Goal: Information Seeking & Learning: Check status

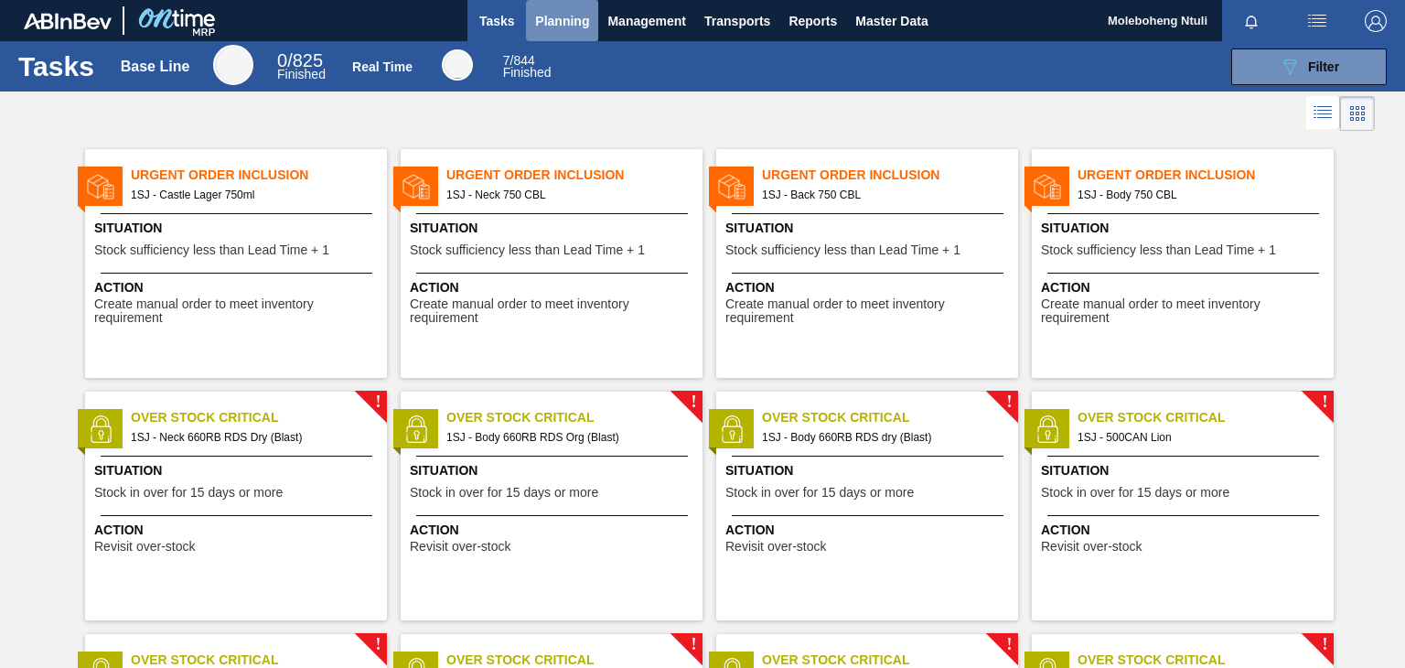
click at [543, 25] on span "Planning" at bounding box center [562, 21] width 54 height 22
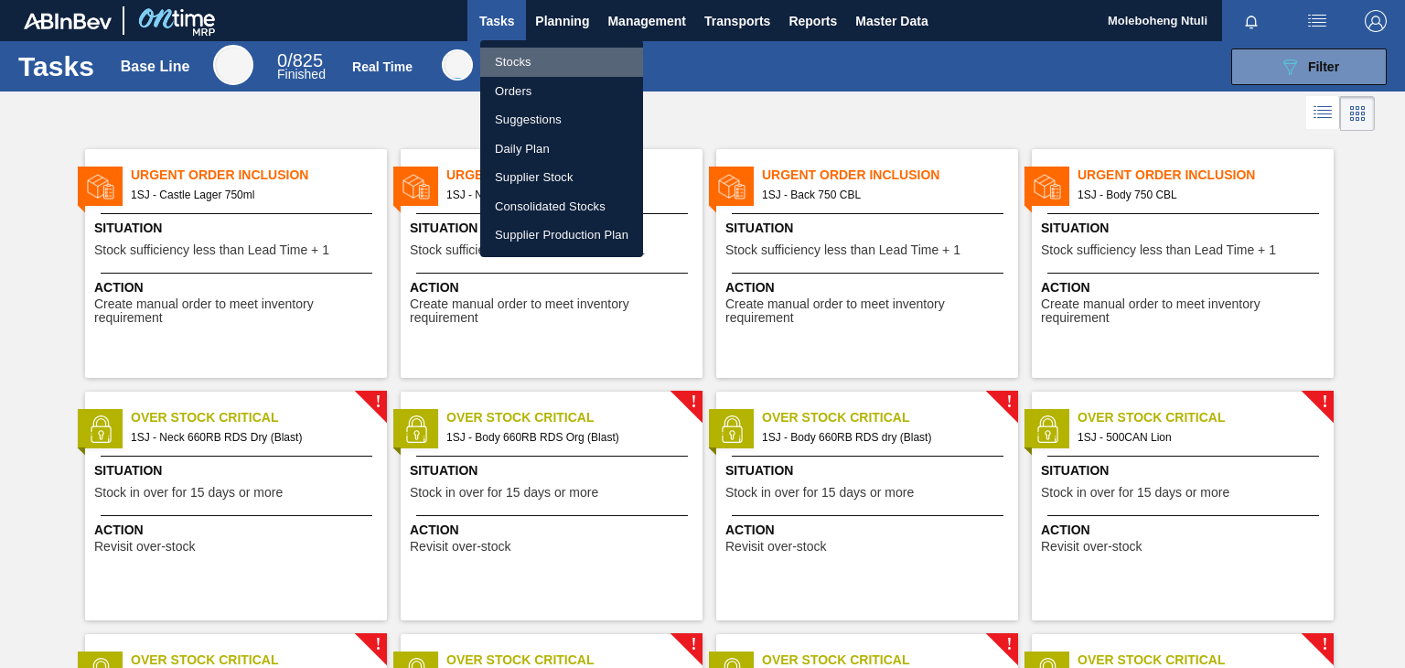
click at [512, 66] on li "Stocks" at bounding box center [561, 62] width 163 height 29
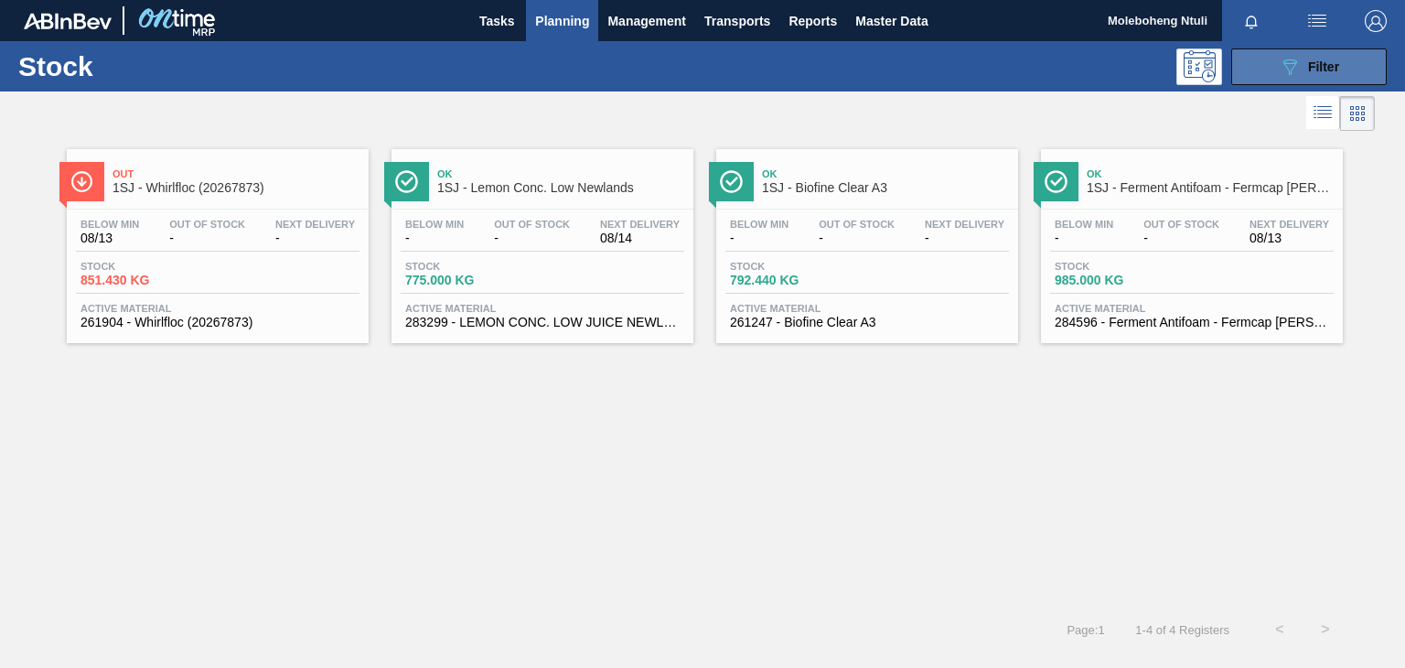
click at [1281, 59] on icon "089F7B8B-B2A5-4AFE-B5C0-19BA573D28AC" at bounding box center [1290, 67] width 22 height 22
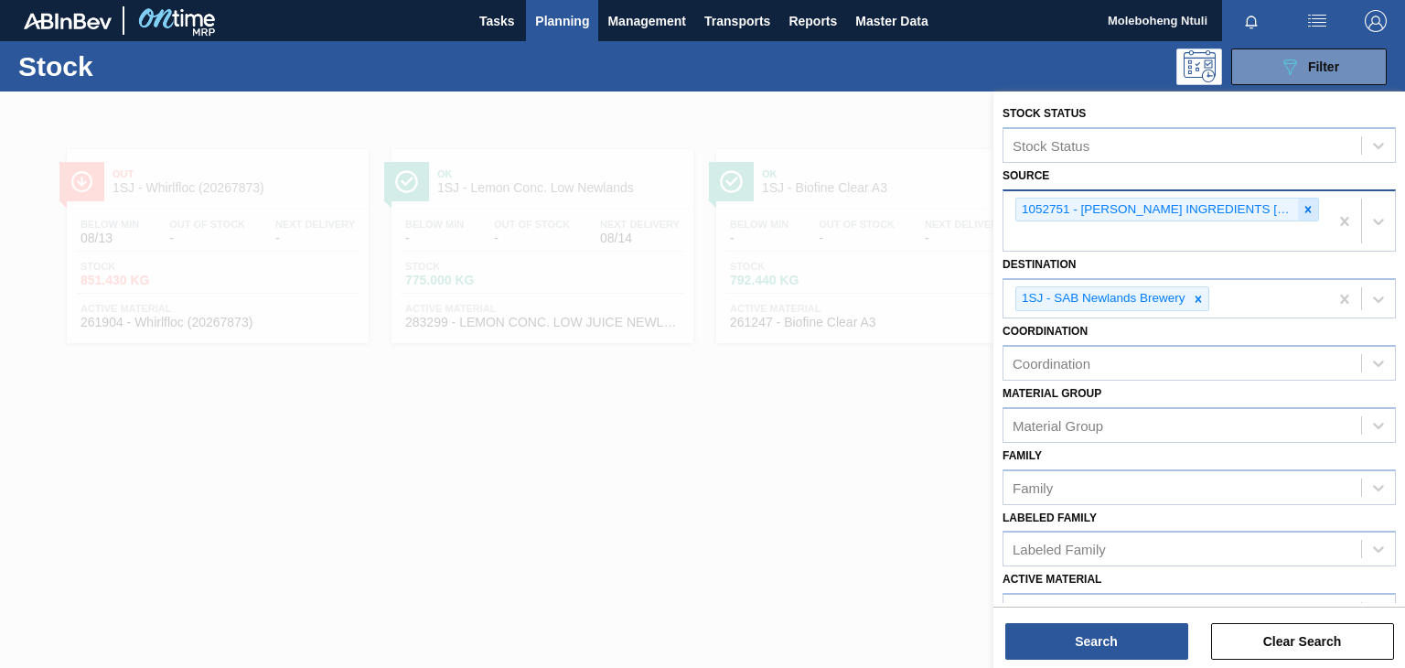
click at [1307, 209] on icon at bounding box center [1308, 209] width 6 height 6
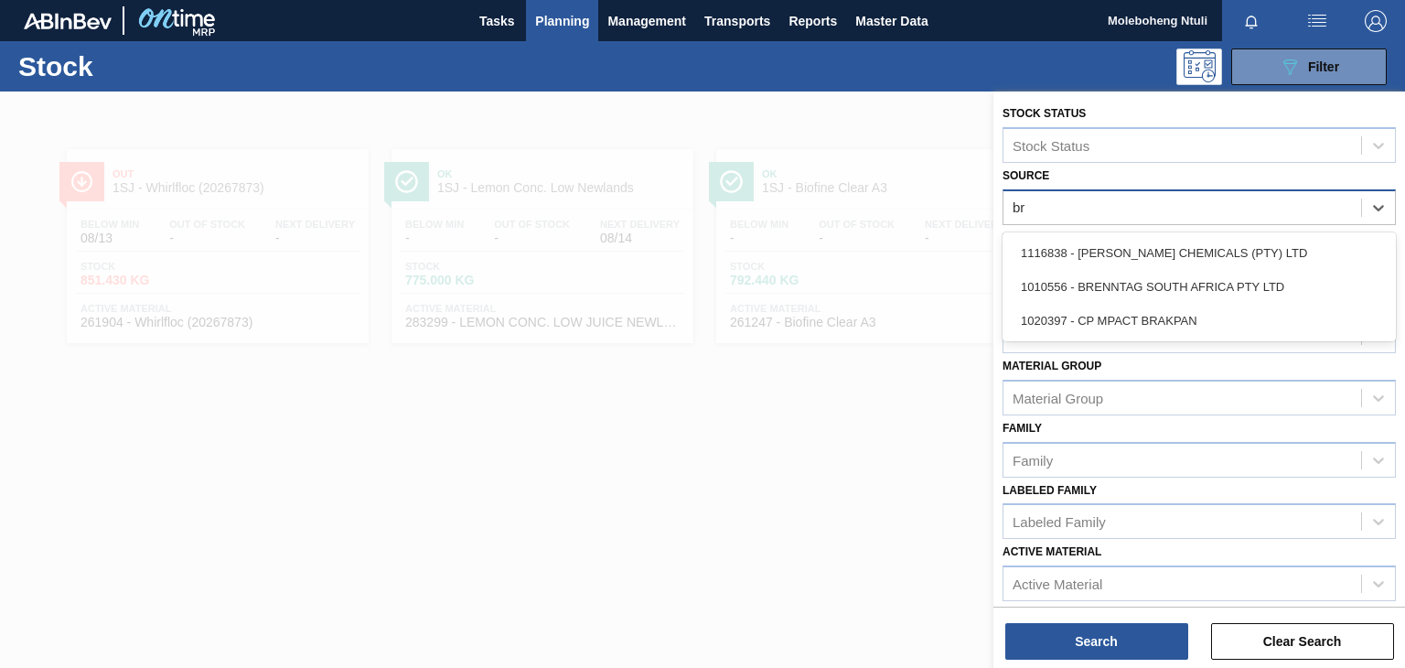
type input "bre"
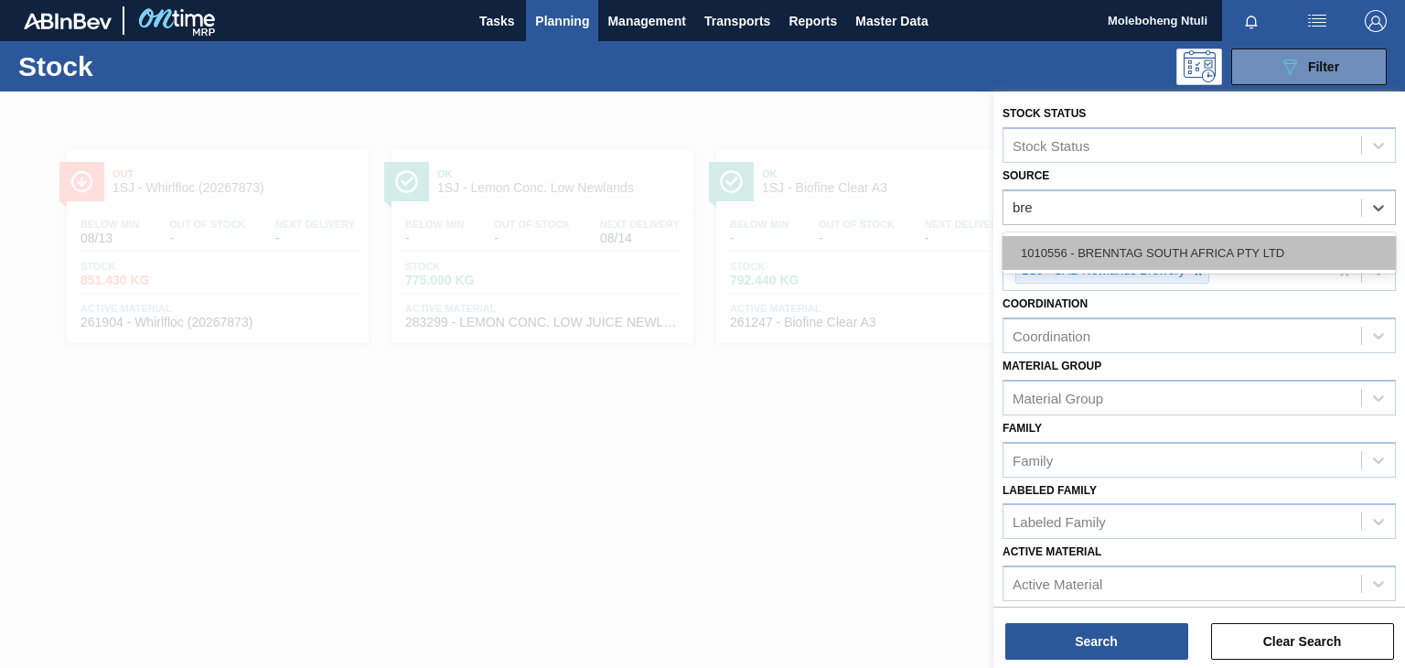
click at [1205, 241] on div "1010556 - BRENNTAG SOUTH AFRICA PTY LTD" at bounding box center [1198, 253] width 393 height 34
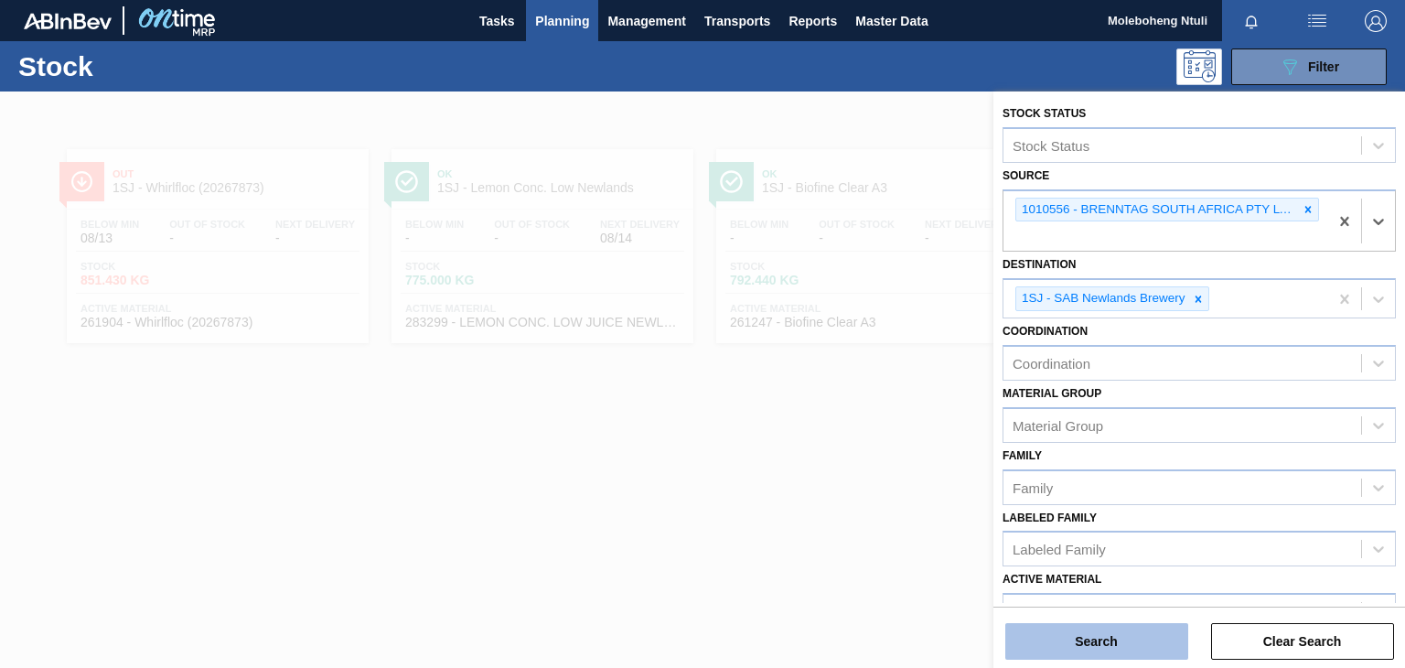
click at [1083, 634] on button "Search" at bounding box center [1096, 641] width 183 height 37
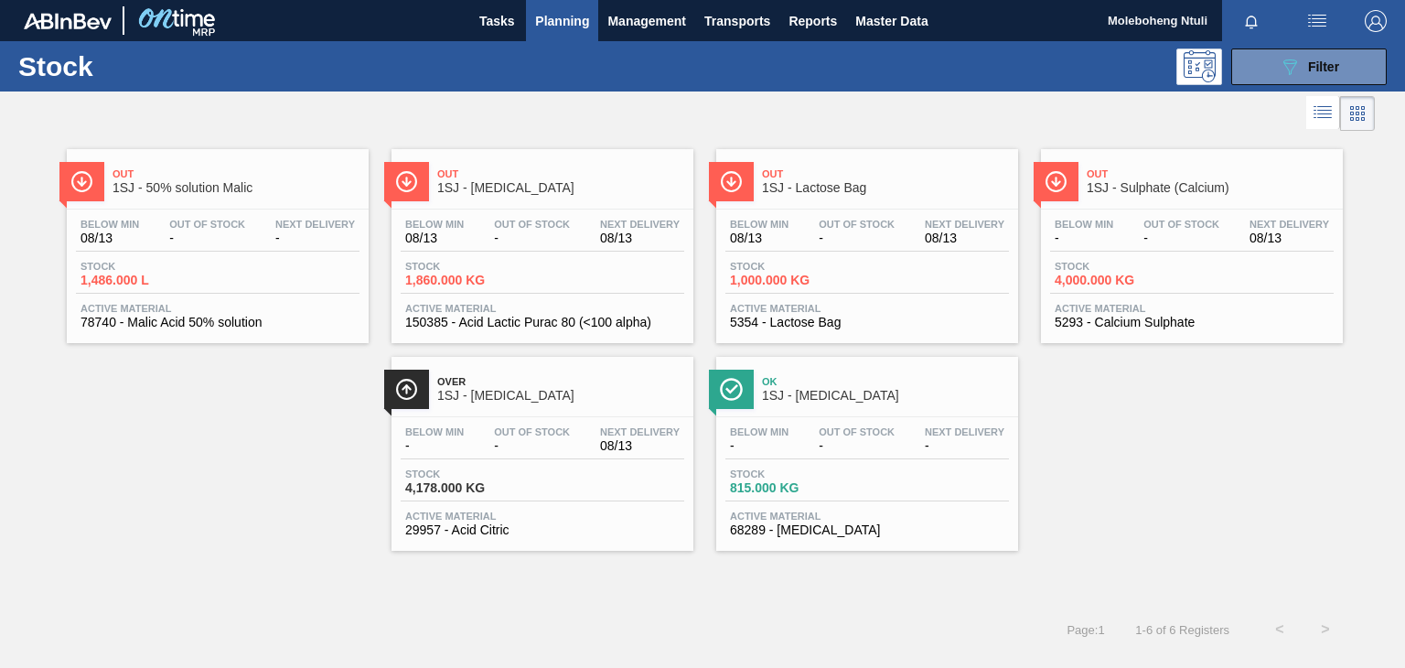
click at [1274, 188] on span "1SJ - Sulphate (Calcium)" at bounding box center [1210, 188] width 247 height 14
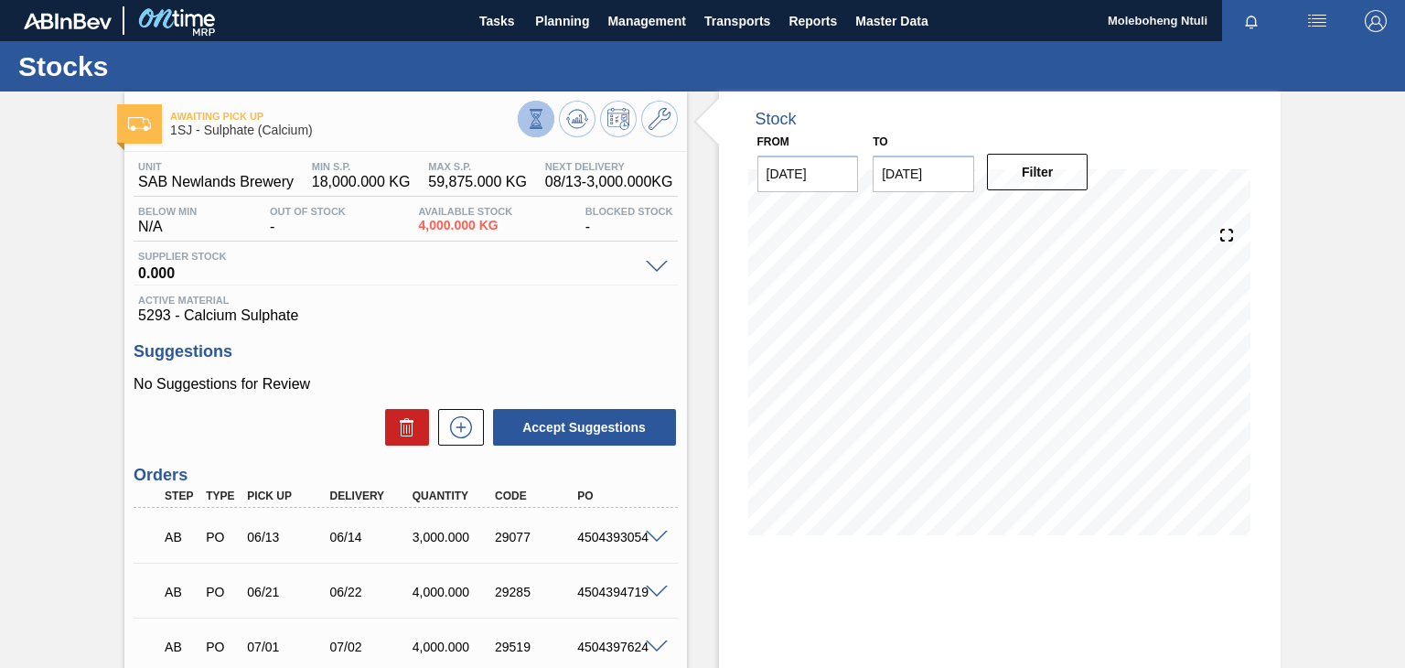
click at [530, 119] on icon at bounding box center [536, 119] width 20 height 20
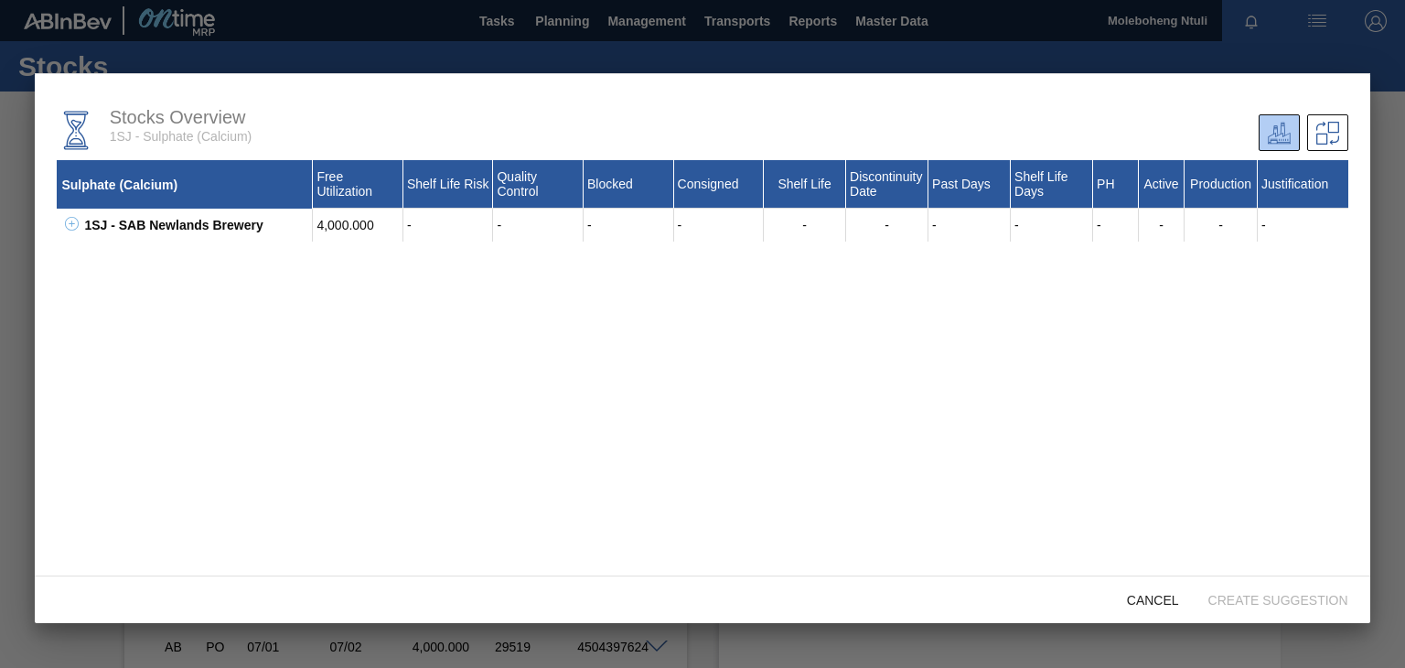
click at [1390, 539] on div at bounding box center [702, 334] width 1405 height 668
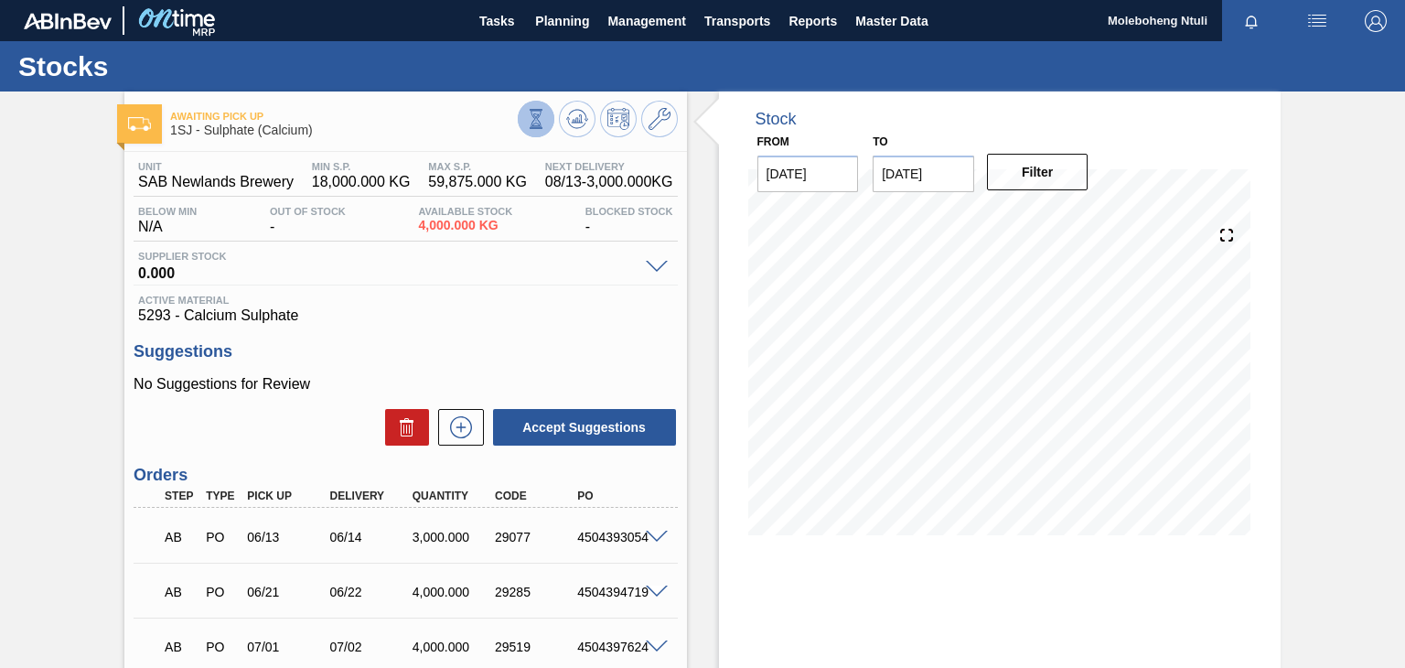
click at [532, 111] on icon at bounding box center [536, 119] width 20 height 20
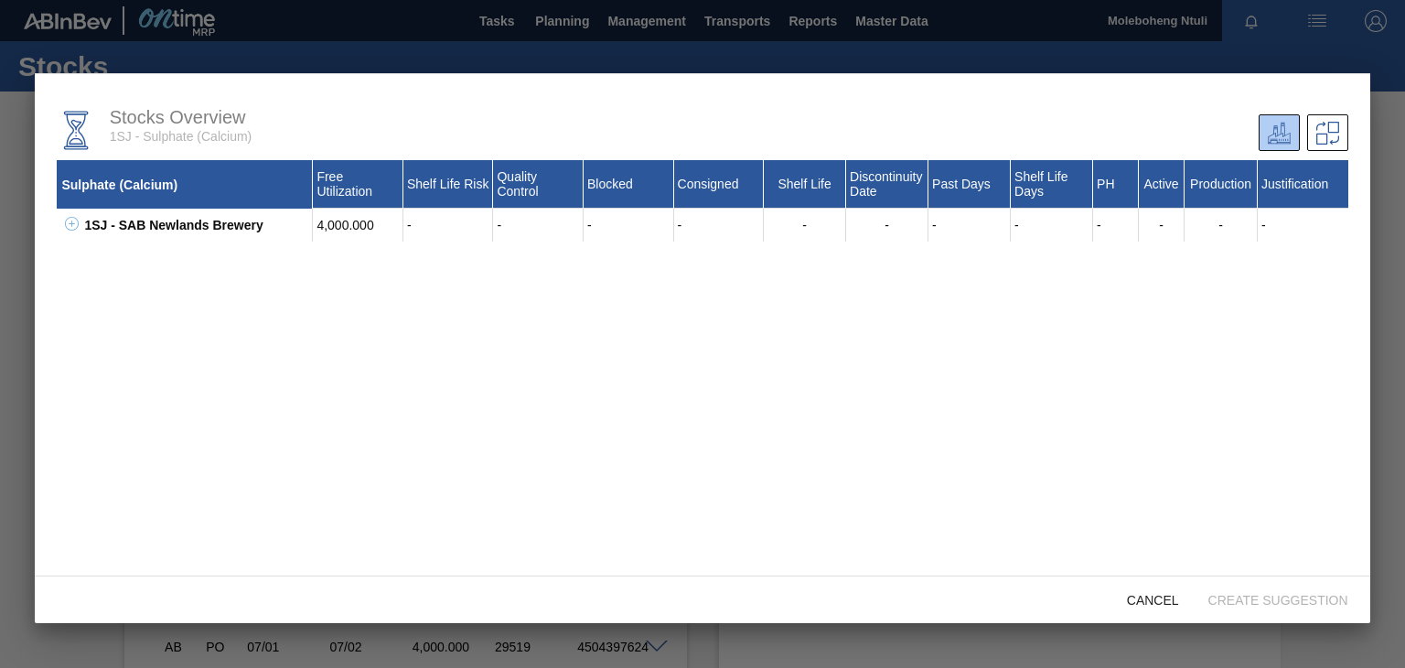
click at [366, 221] on div "4,000.000" at bounding box center [358, 225] width 91 height 33
click at [70, 223] on icon at bounding box center [72, 224] width 14 height 14
drag, startPoint x: 395, startPoint y: 376, endPoint x: 341, endPoint y: 339, distance: 65.2
click at [394, 375] on div "Sulphate (Calcium) Free Utilization Shelf Life Risk Quality Control Blocked Con…" at bounding box center [702, 394] width 1290 height 469
click at [181, 268] on div "5293 - Calcium Sulphate" at bounding box center [207, 257] width 210 height 33
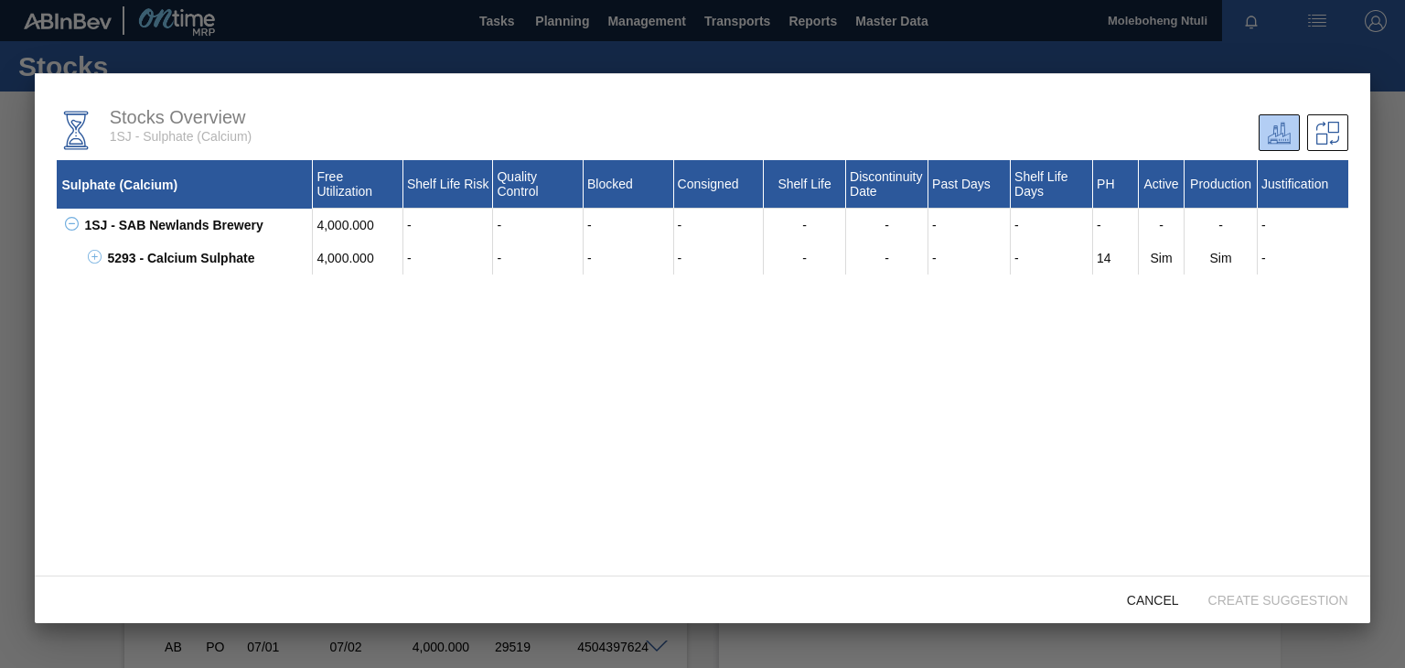
click at [1073, 561] on div "Sulphate (Calcium) Free Utilization Shelf Life Risk Quality Control Blocked Con…" at bounding box center [702, 394] width 1290 height 469
click at [1321, 138] on icon at bounding box center [1327, 133] width 23 height 23
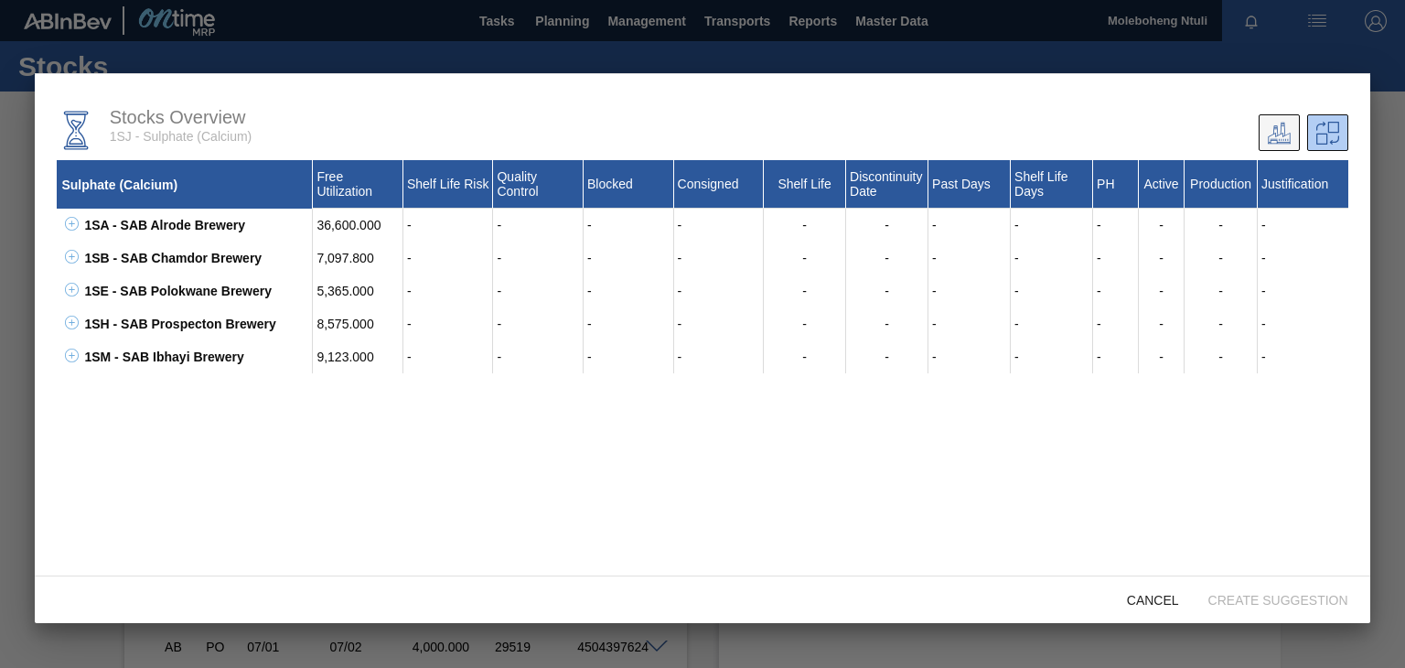
click at [1273, 130] on icon at bounding box center [1279, 133] width 23 height 23
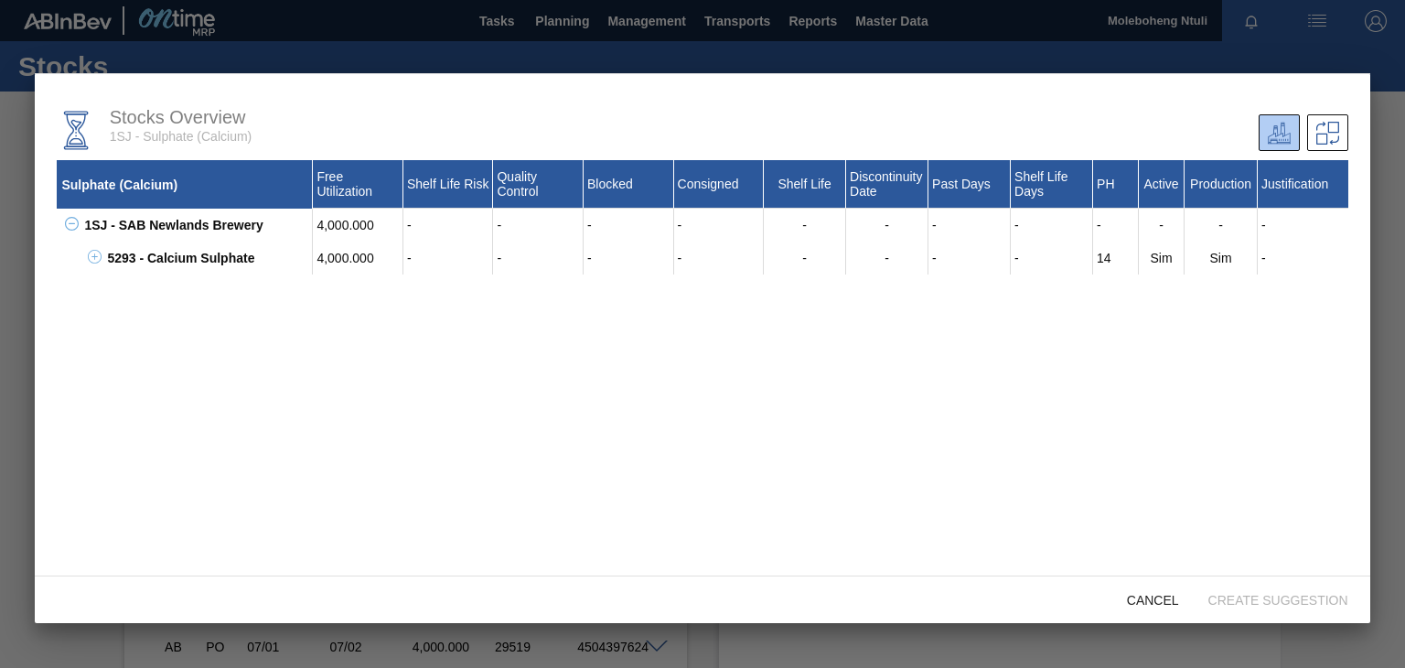
click at [1333, 61] on div at bounding box center [702, 334] width 1405 height 668
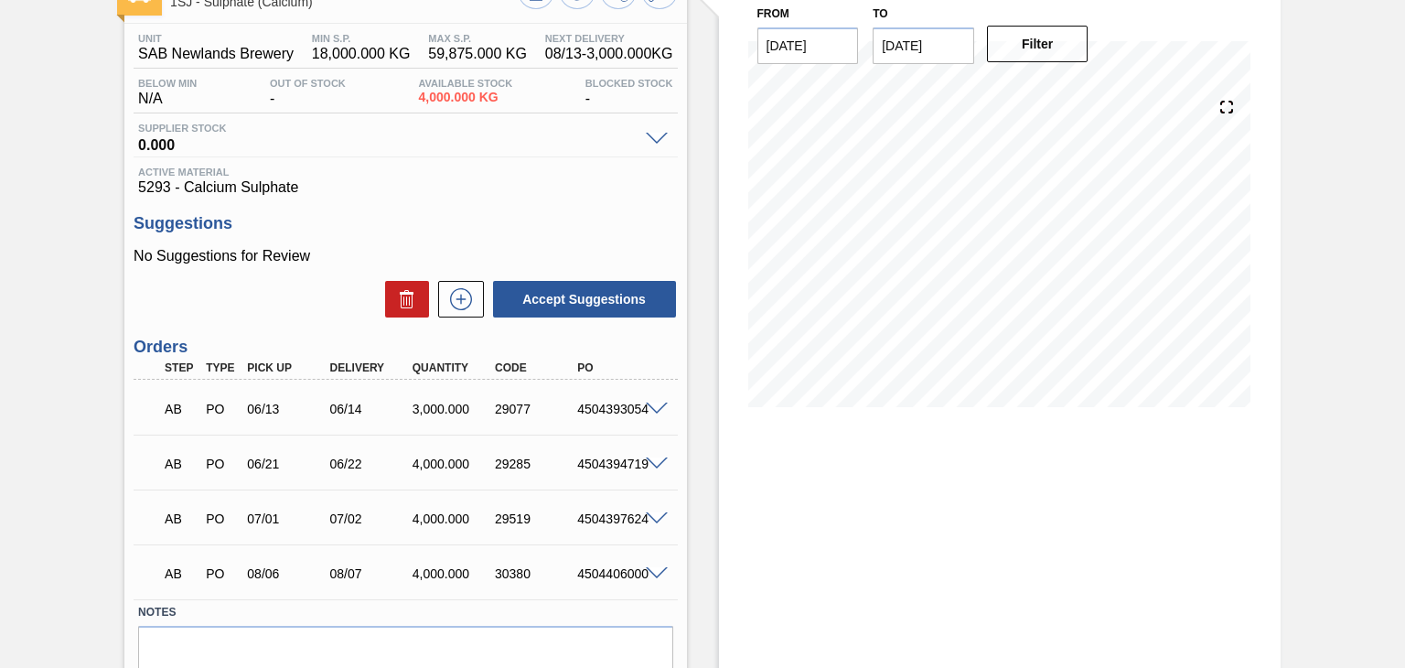
scroll to position [209, 0]
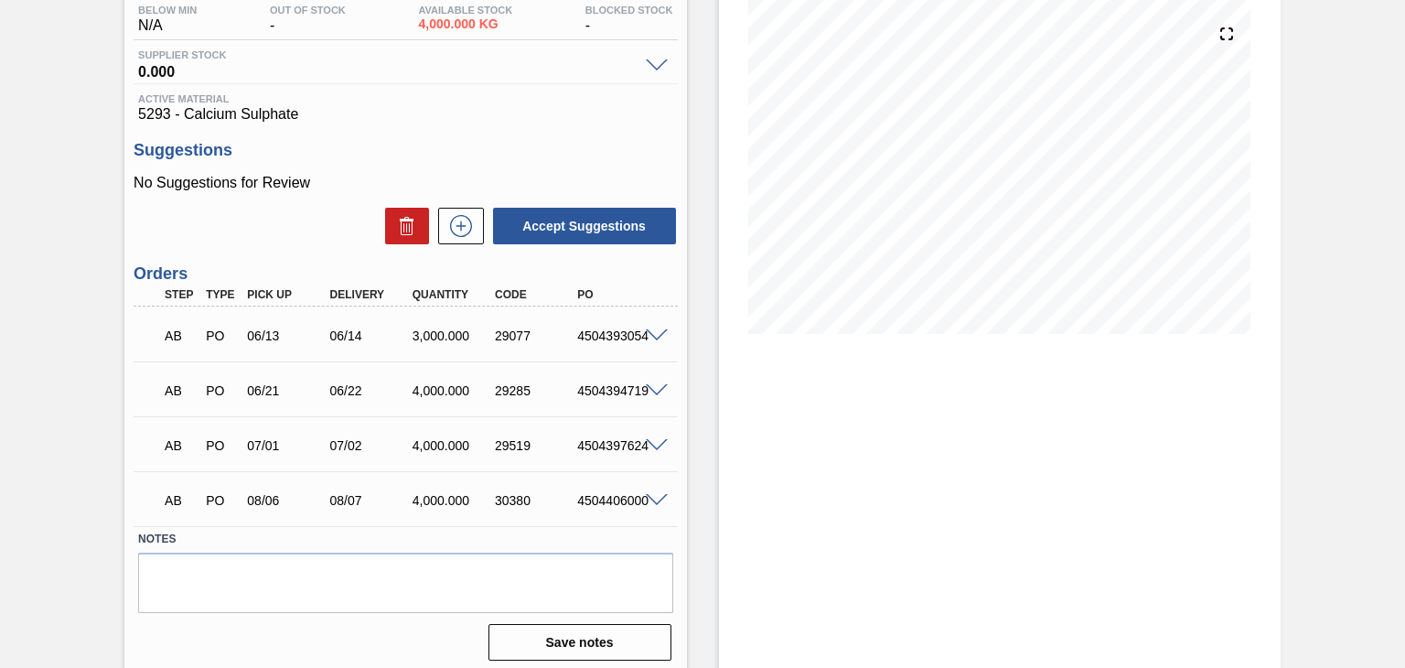
scroll to position [209, 0]
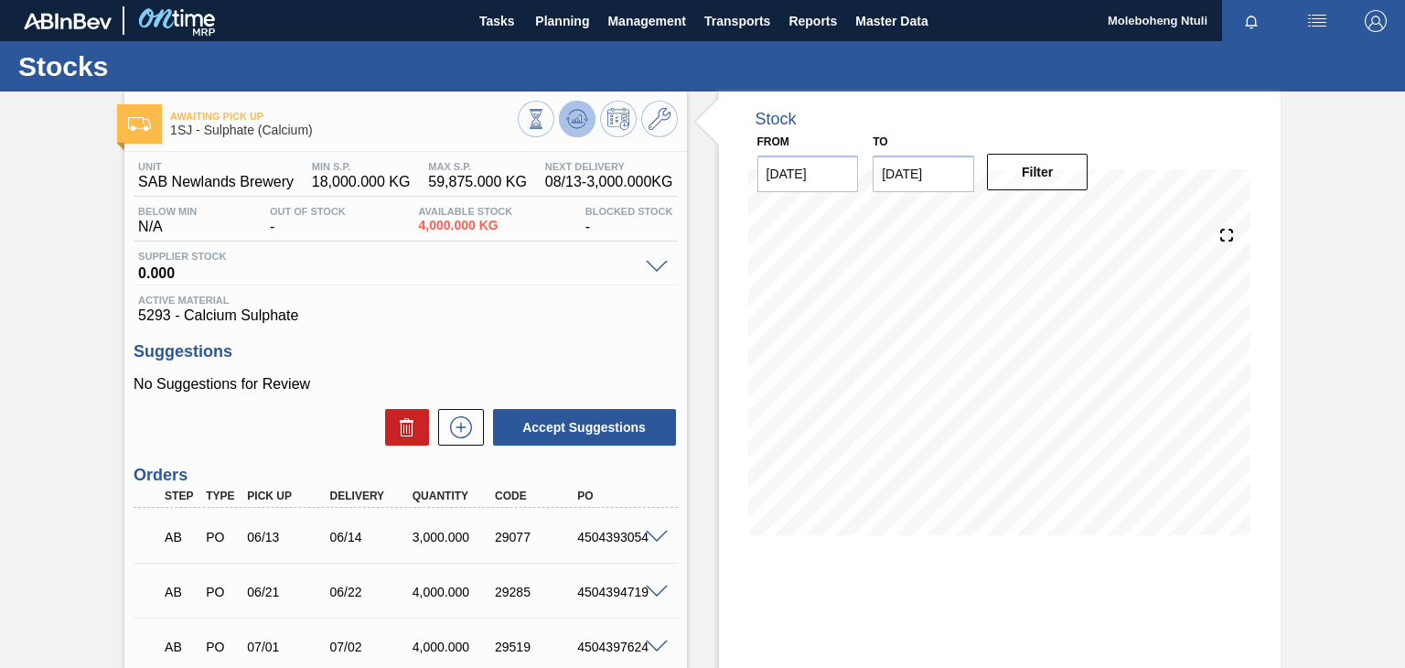
click at [579, 120] on icon at bounding box center [577, 118] width 12 height 8
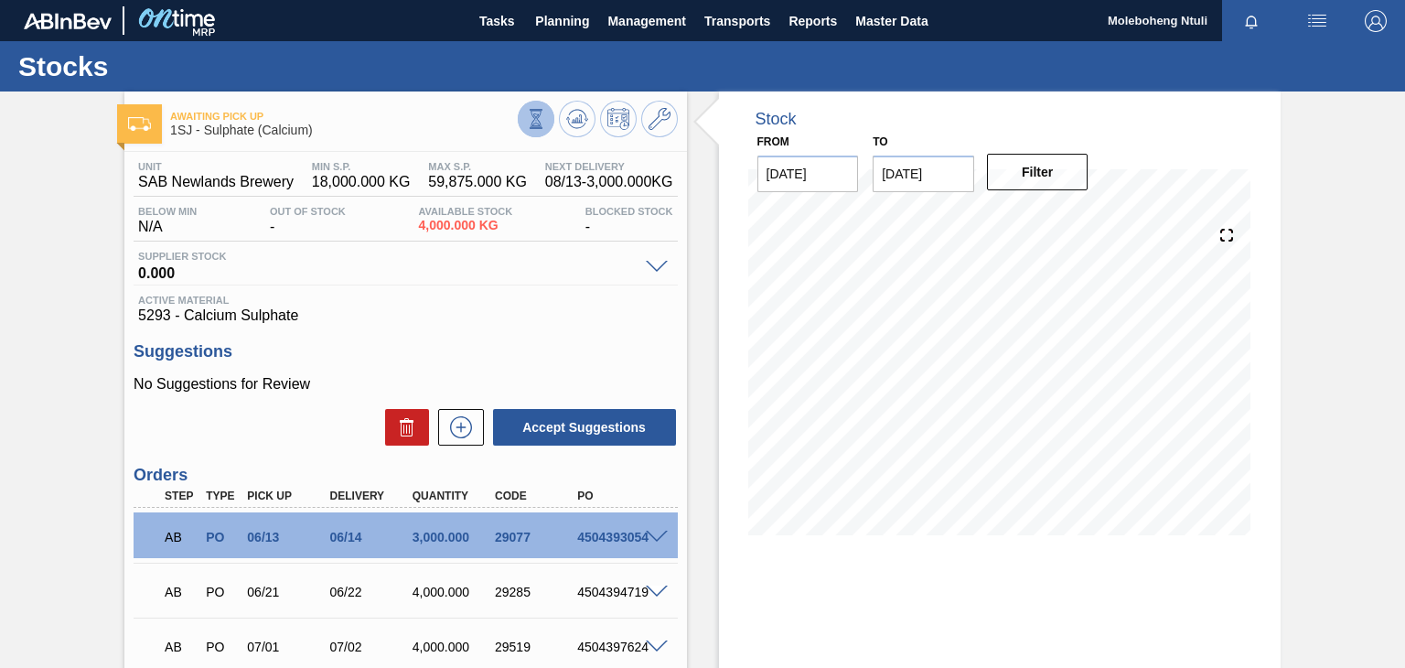
click at [534, 114] on icon at bounding box center [536, 119] width 20 height 20
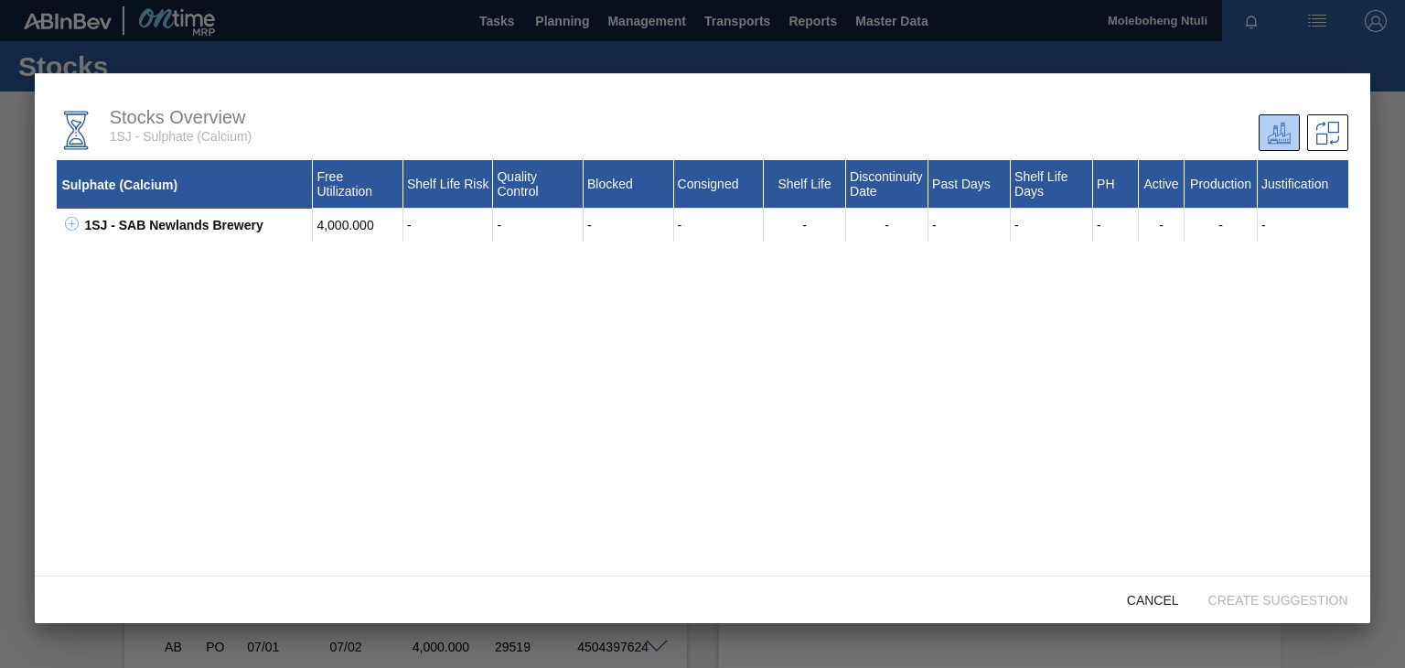
click at [1397, 127] on div at bounding box center [702, 334] width 1405 height 668
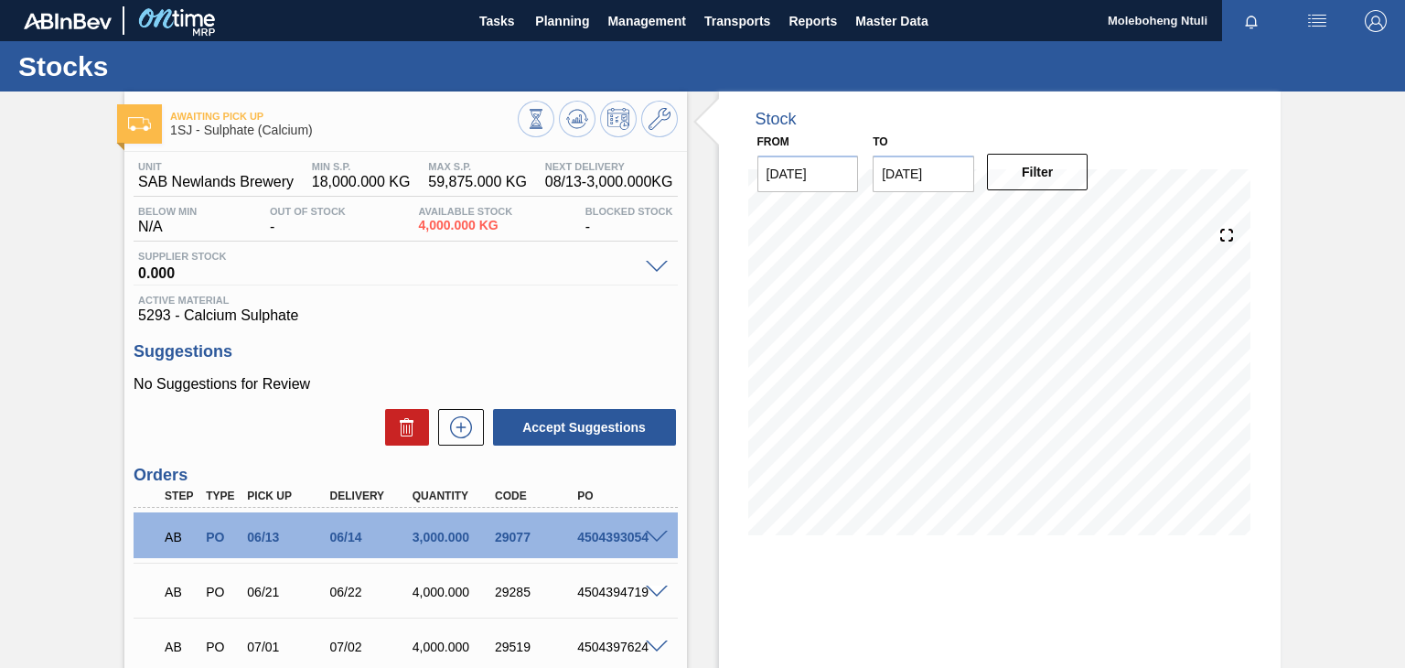
click at [411, 313] on span "5293 - Calcium Sulphate" at bounding box center [405, 315] width 534 height 16
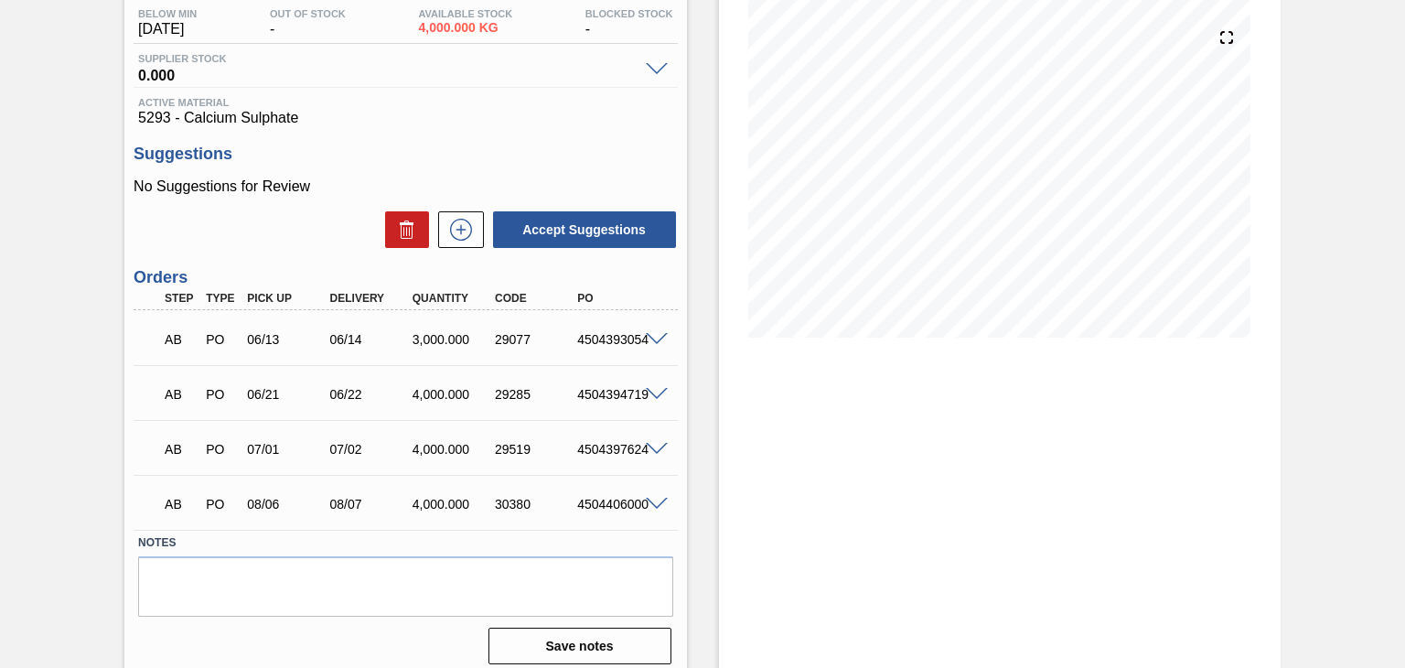
scroll to position [209, 0]
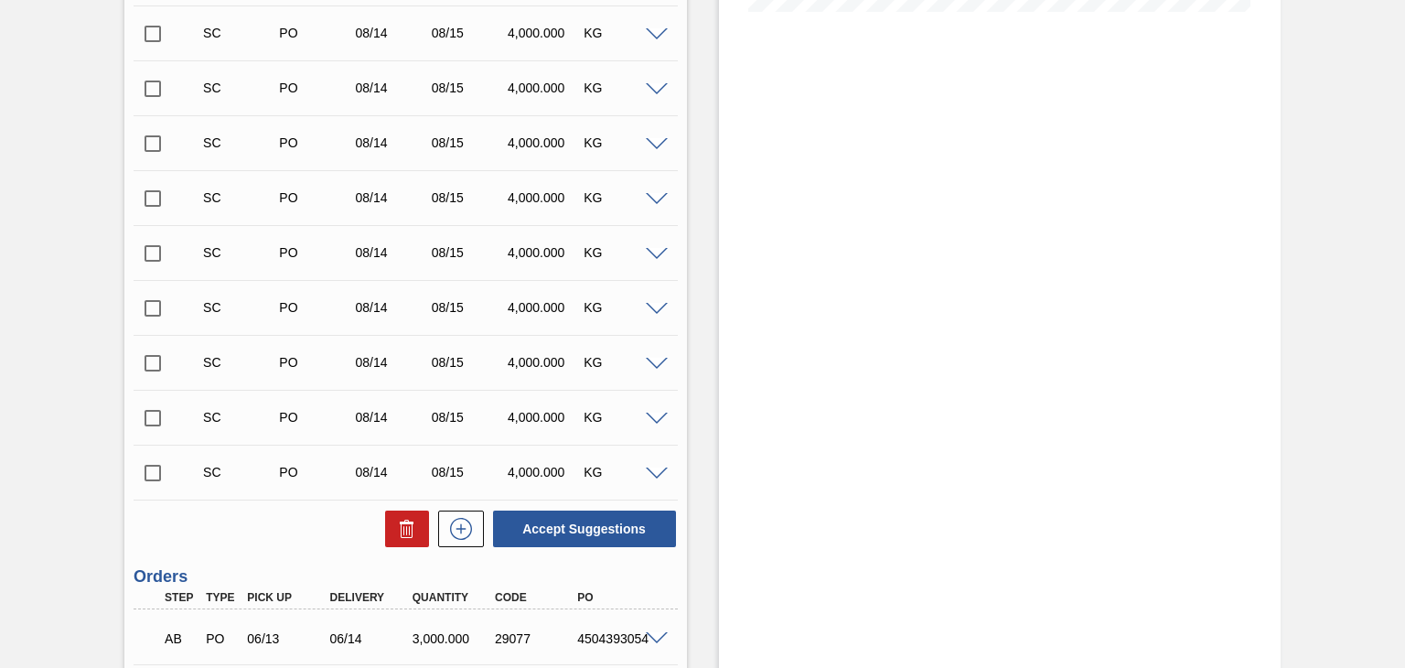
scroll to position [834, 0]
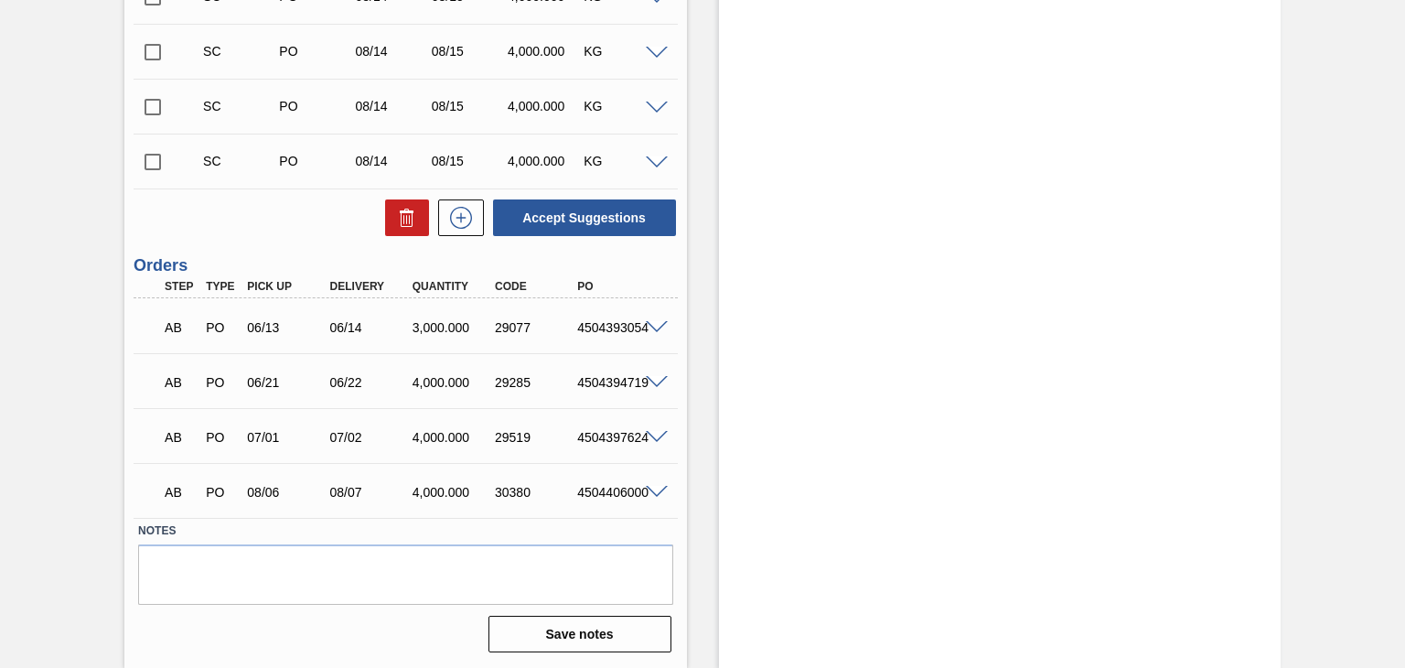
click at [157, 161] on input "checkbox" at bounding box center [153, 162] width 38 height 38
click at [567, 217] on button "Accept Suggestions" at bounding box center [584, 217] width 183 height 37
checkbox input "false"
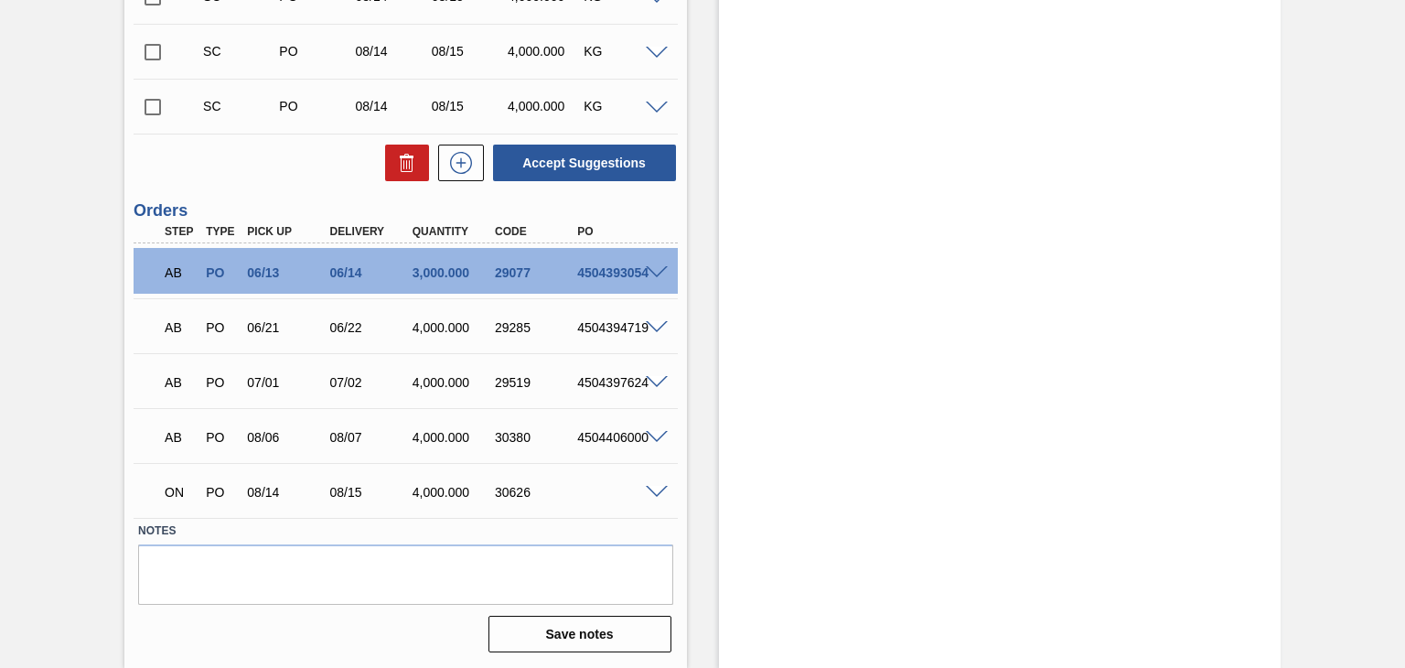
click at [658, 487] on span at bounding box center [657, 493] width 22 height 14
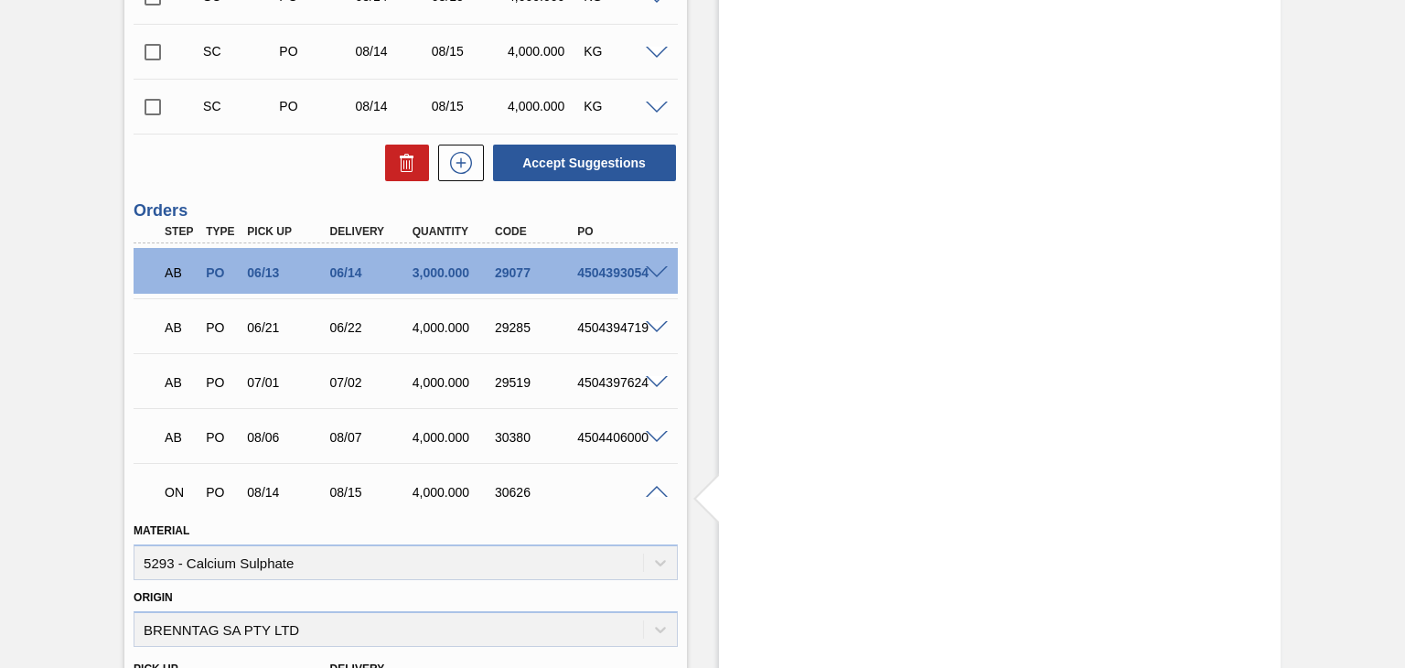
click at [654, 487] on span at bounding box center [657, 493] width 22 height 14
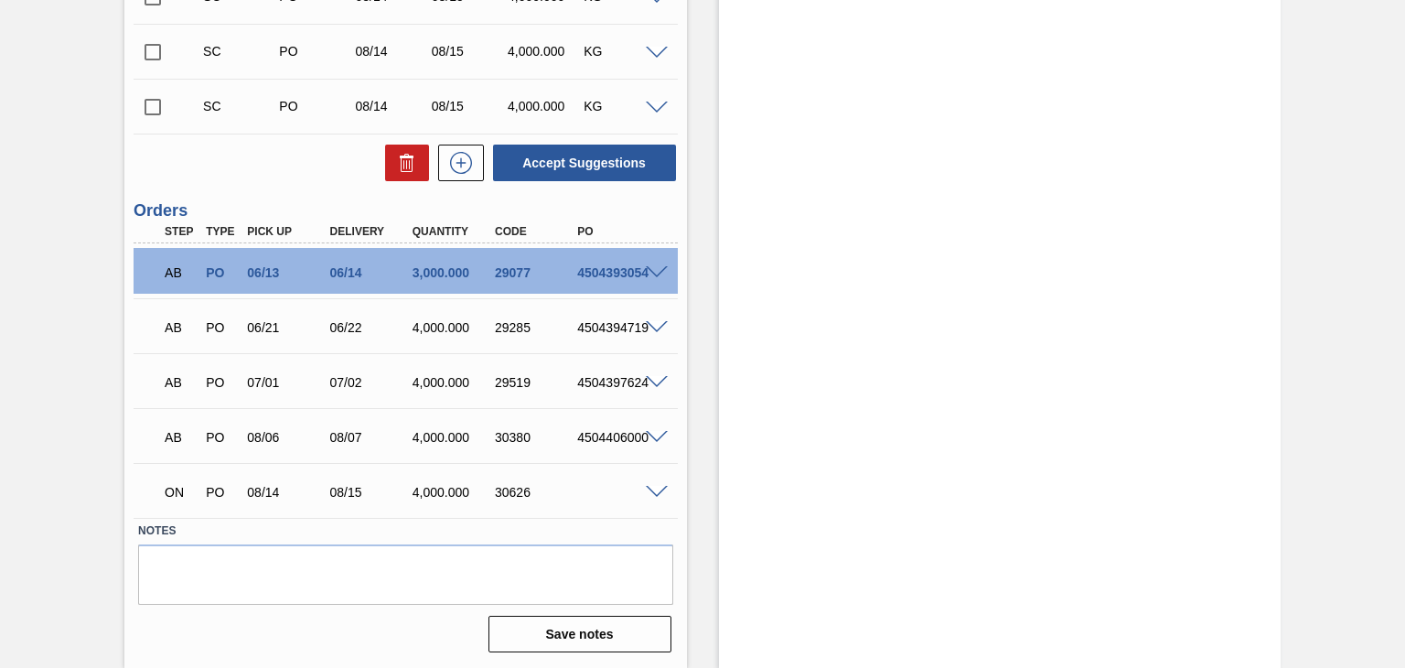
click at [653, 487] on span at bounding box center [657, 493] width 22 height 14
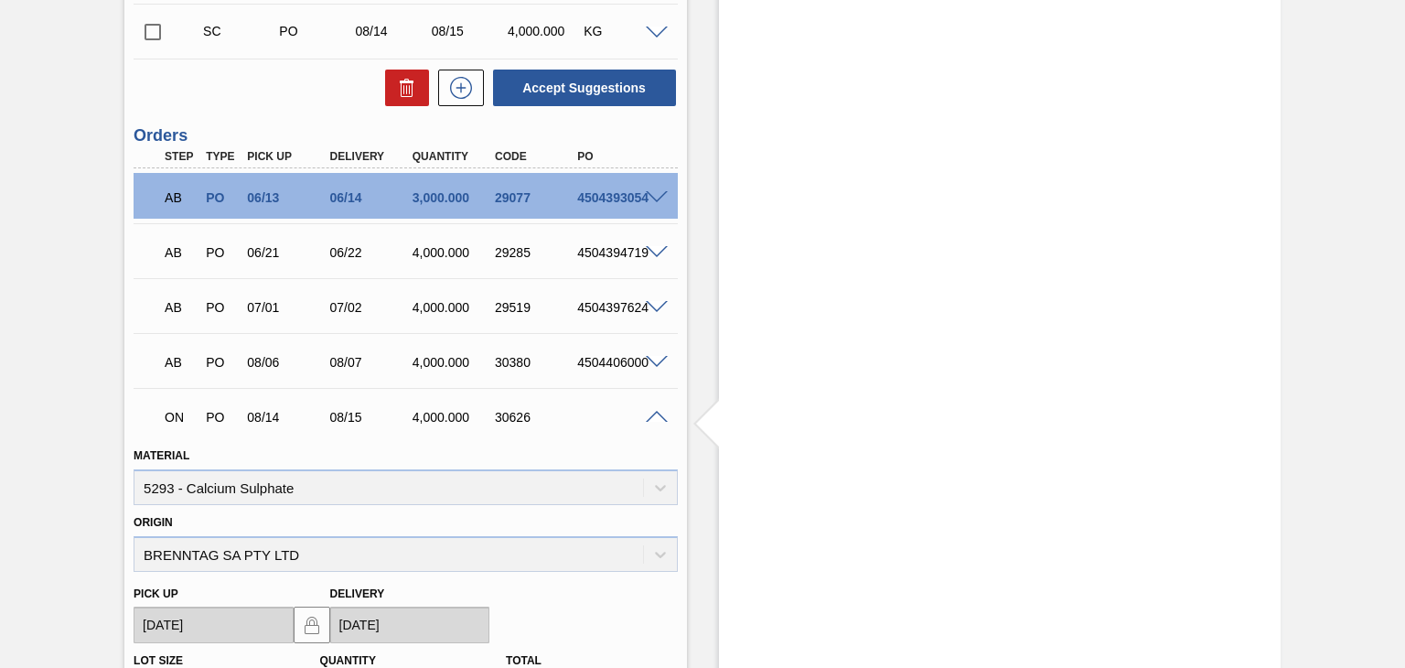
click at [649, 416] on span at bounding box center [657, 418] width 22 height 14
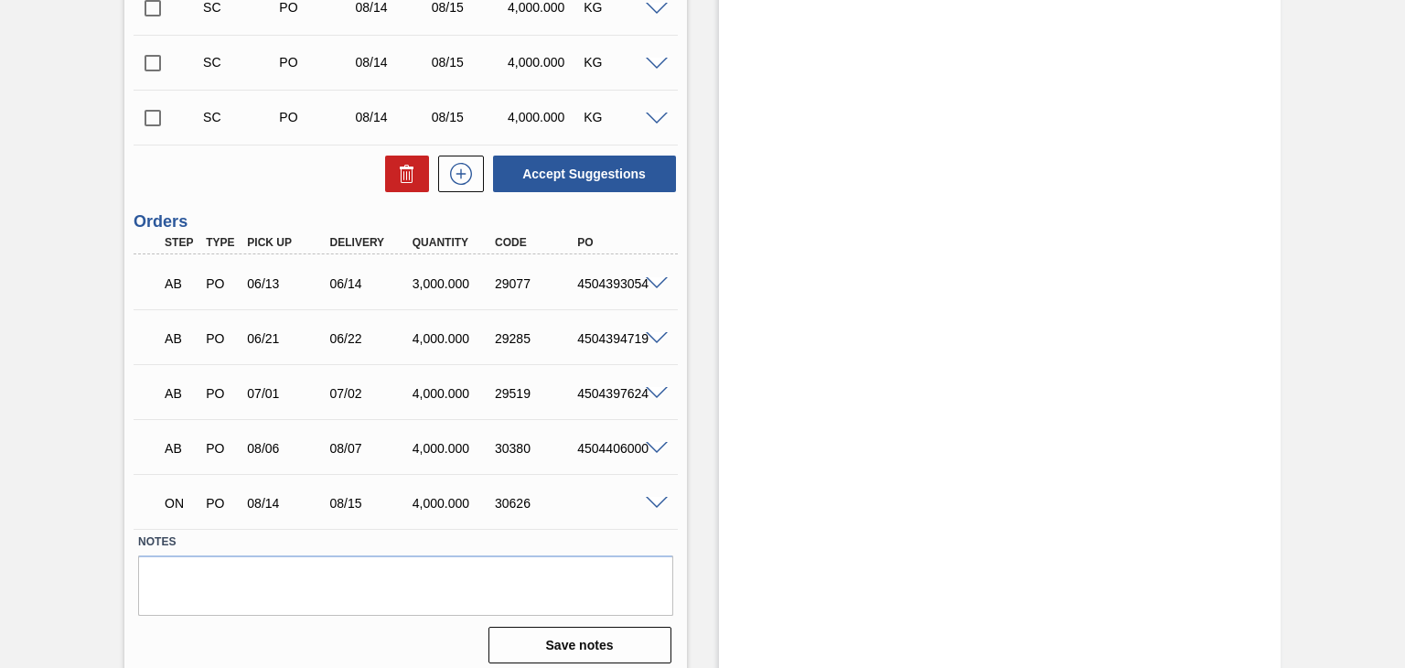
scroll to position [834, 0]
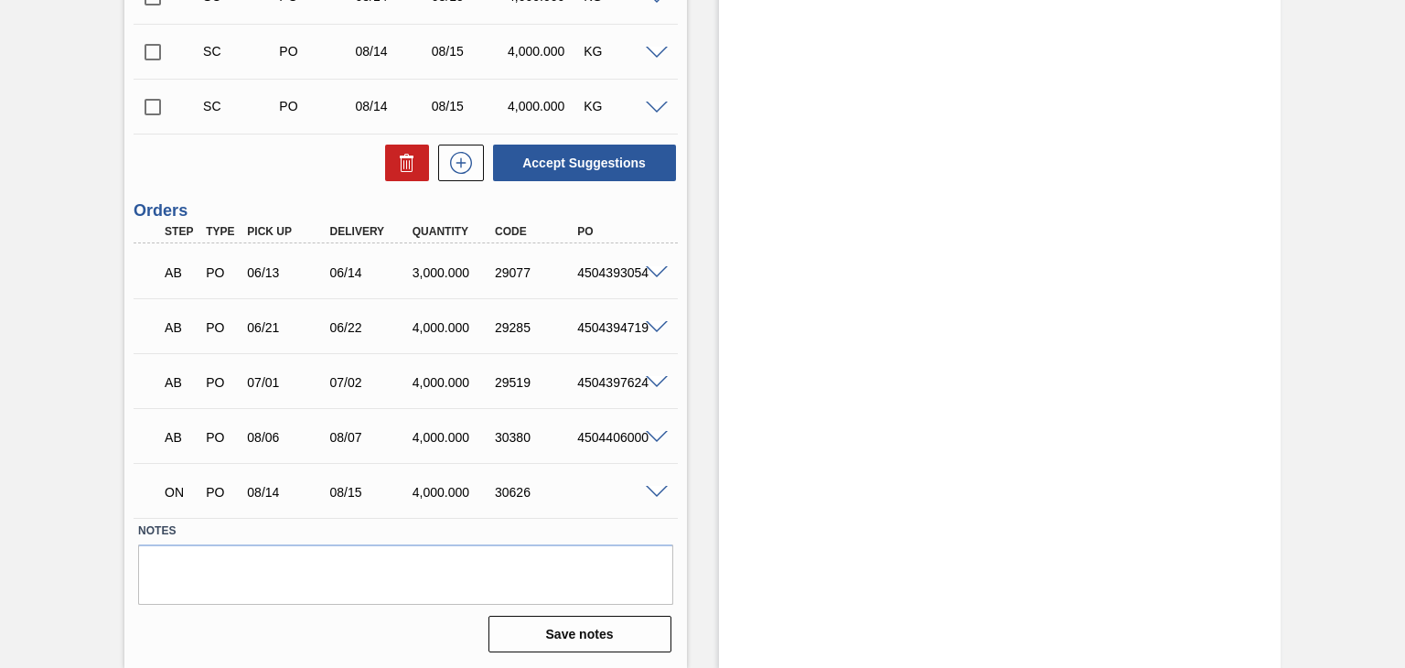
click at [647, 479] on div "ON PO 08/14 08/15 4,000.000 30626" at bounding box center [400, 490] width 495 height 37
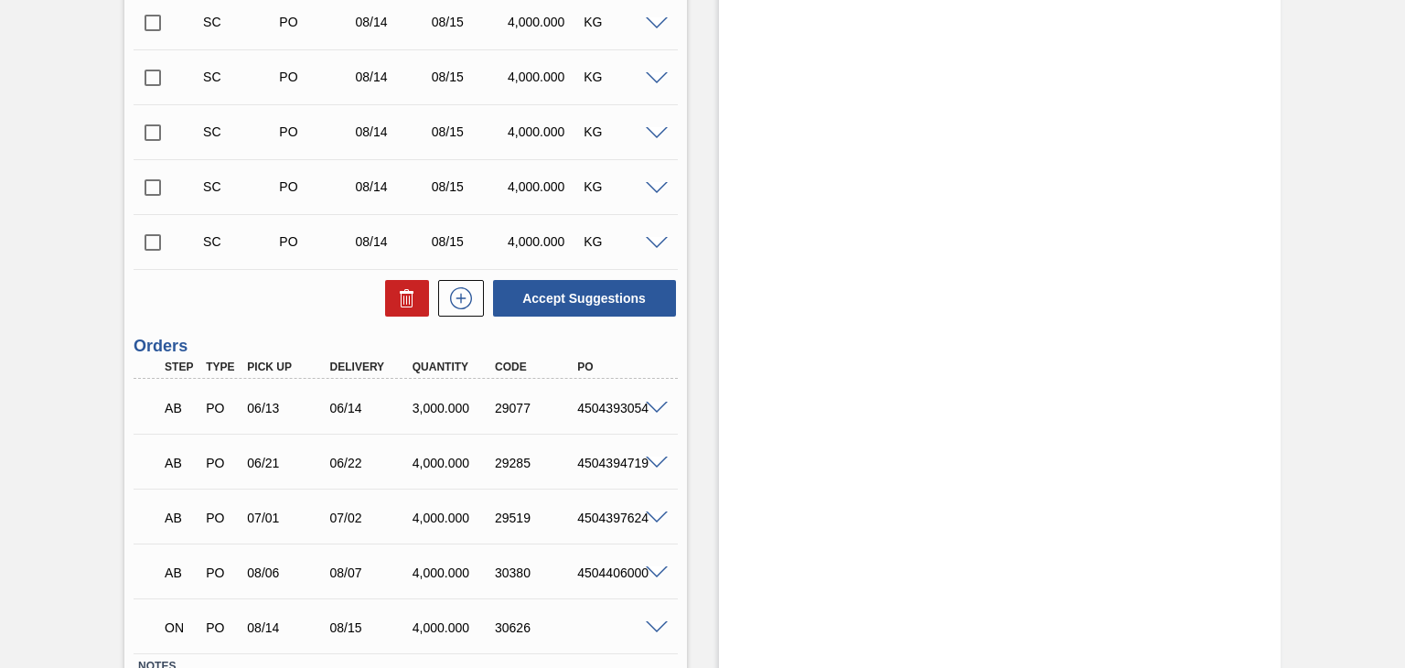
scroll to position [834, 0]
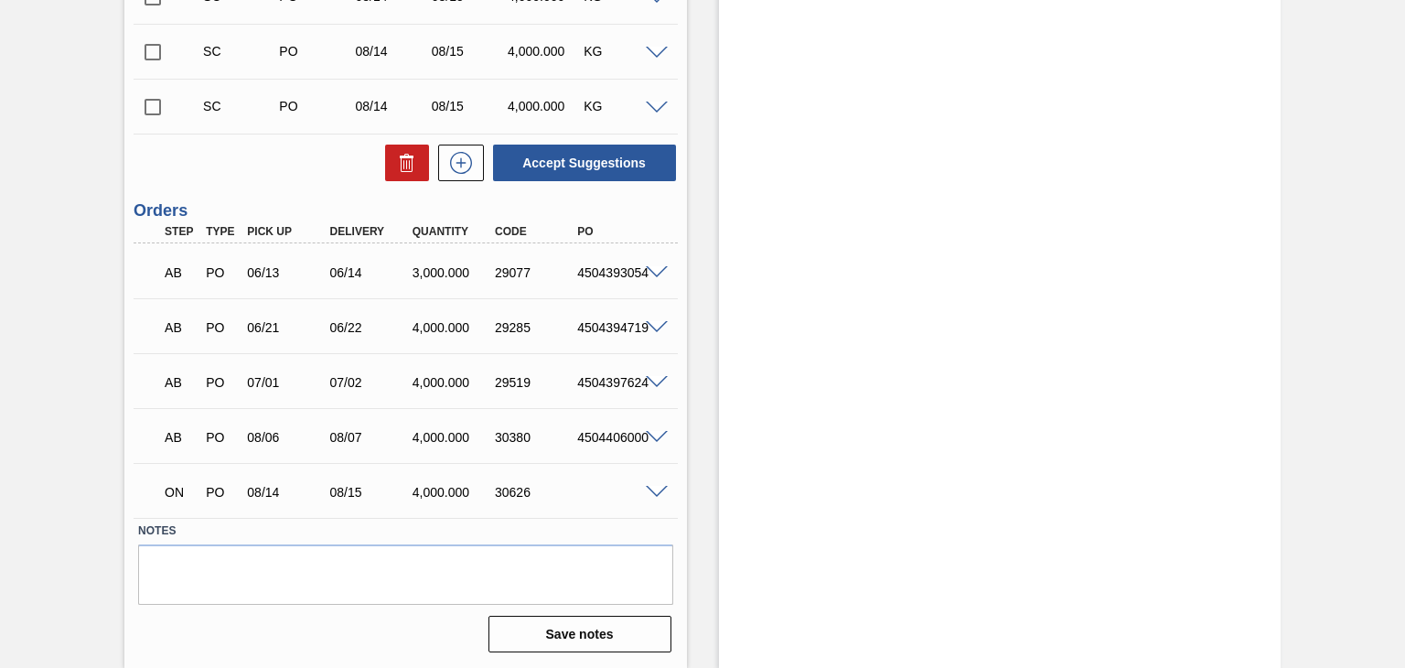
click at [659, 494] on span at bounding box center [657, 493] width 22 height 14
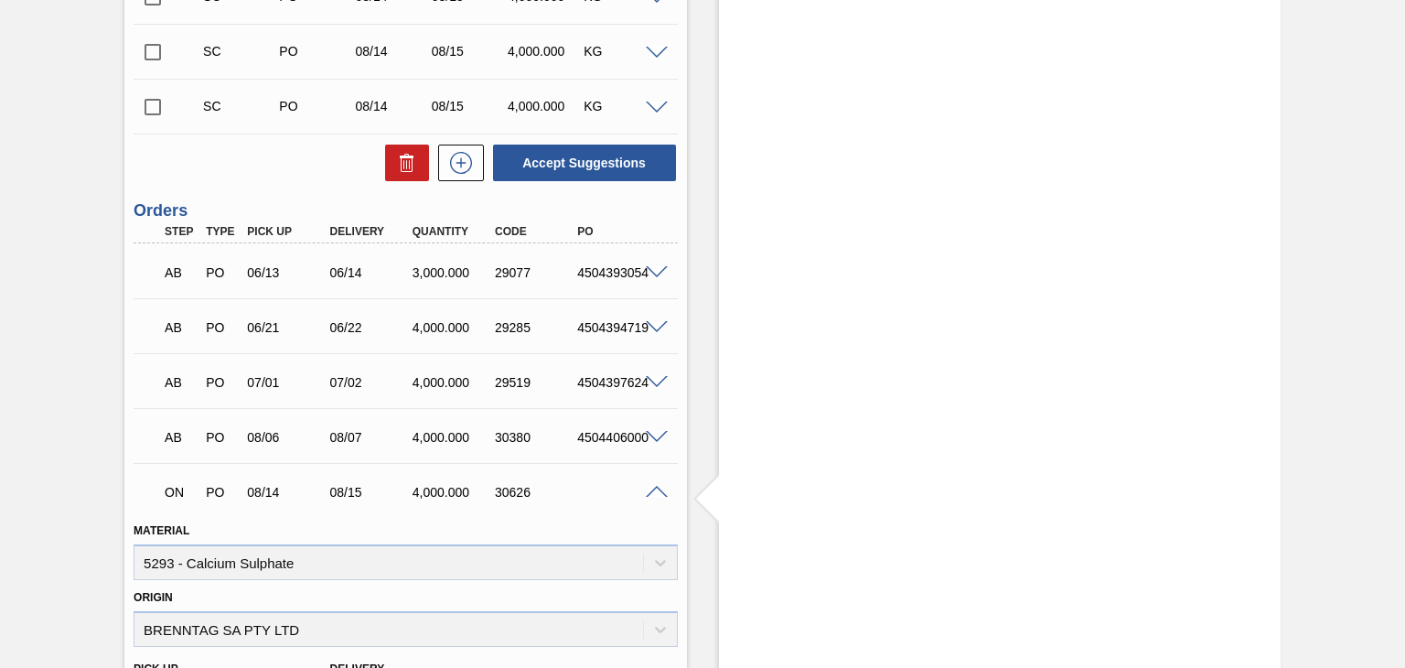
click at [658, 494] on span at bounding box center [657, 493] width 22 height 14
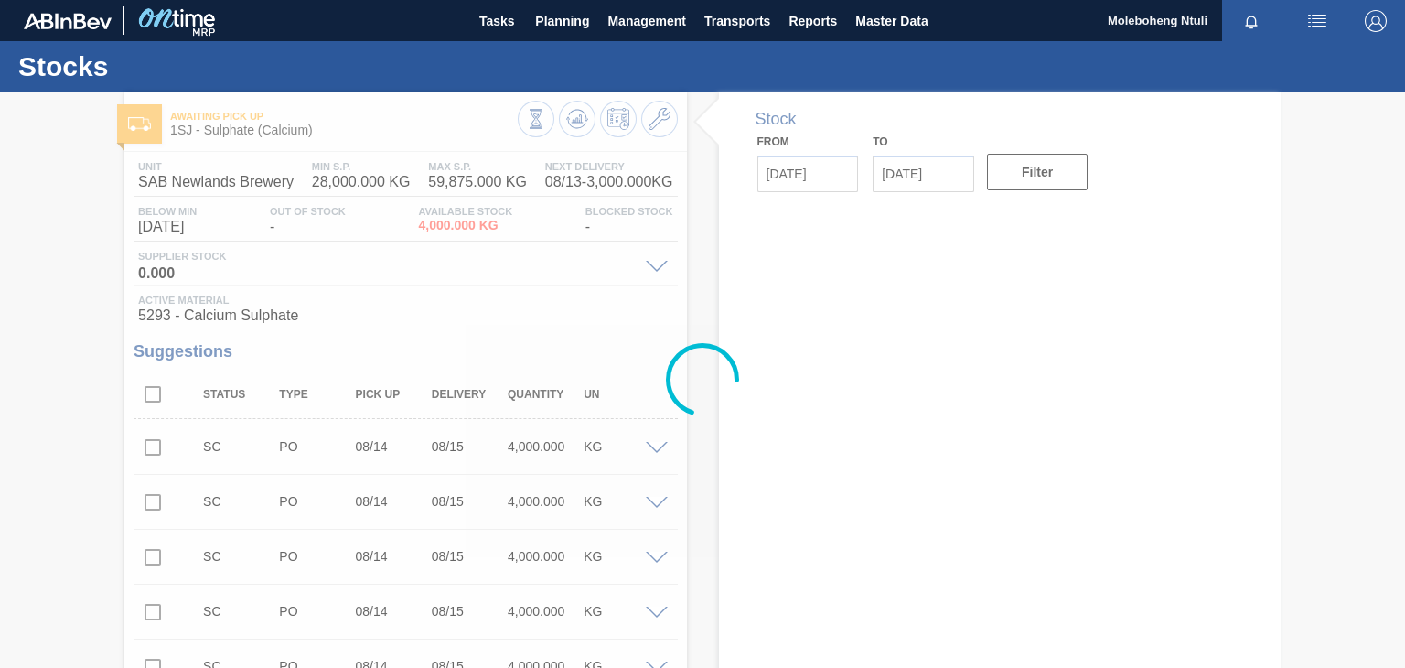
type input "[DATE]"
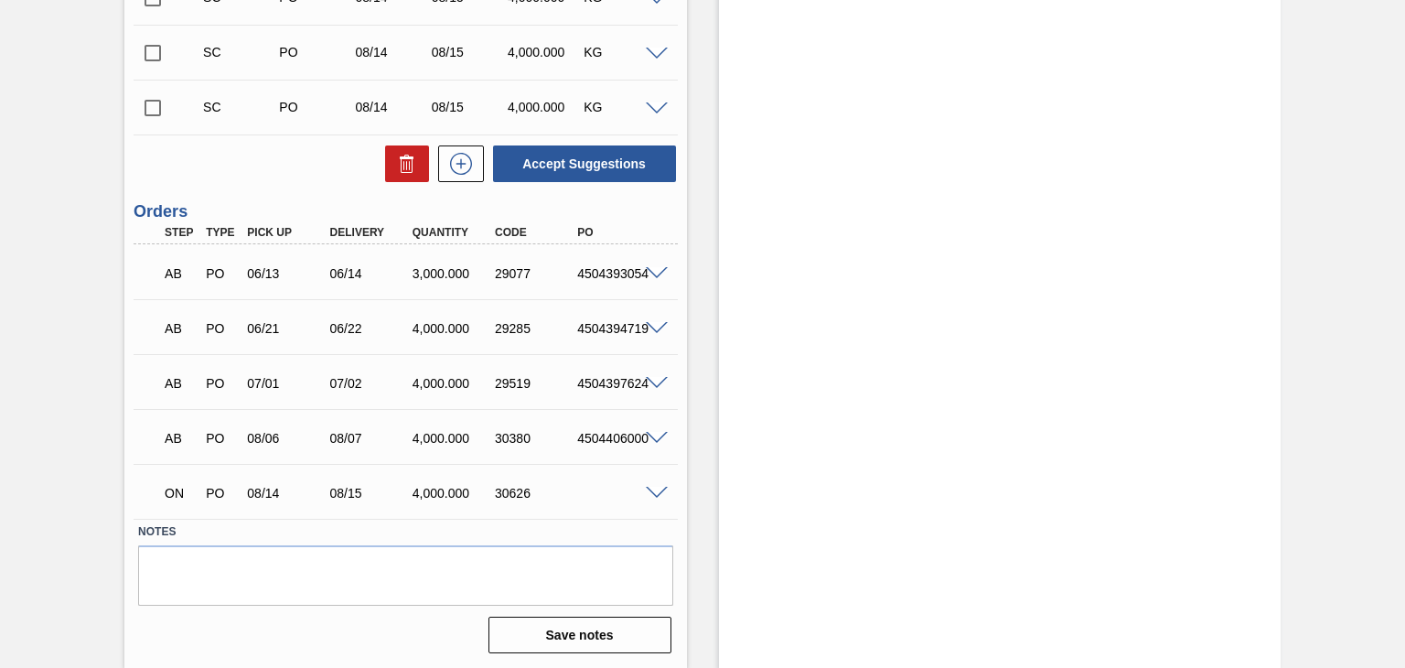
scroll to position [834, 0]
click at [658, 487] on span at bounding box center [657, 493] width 22 height 14
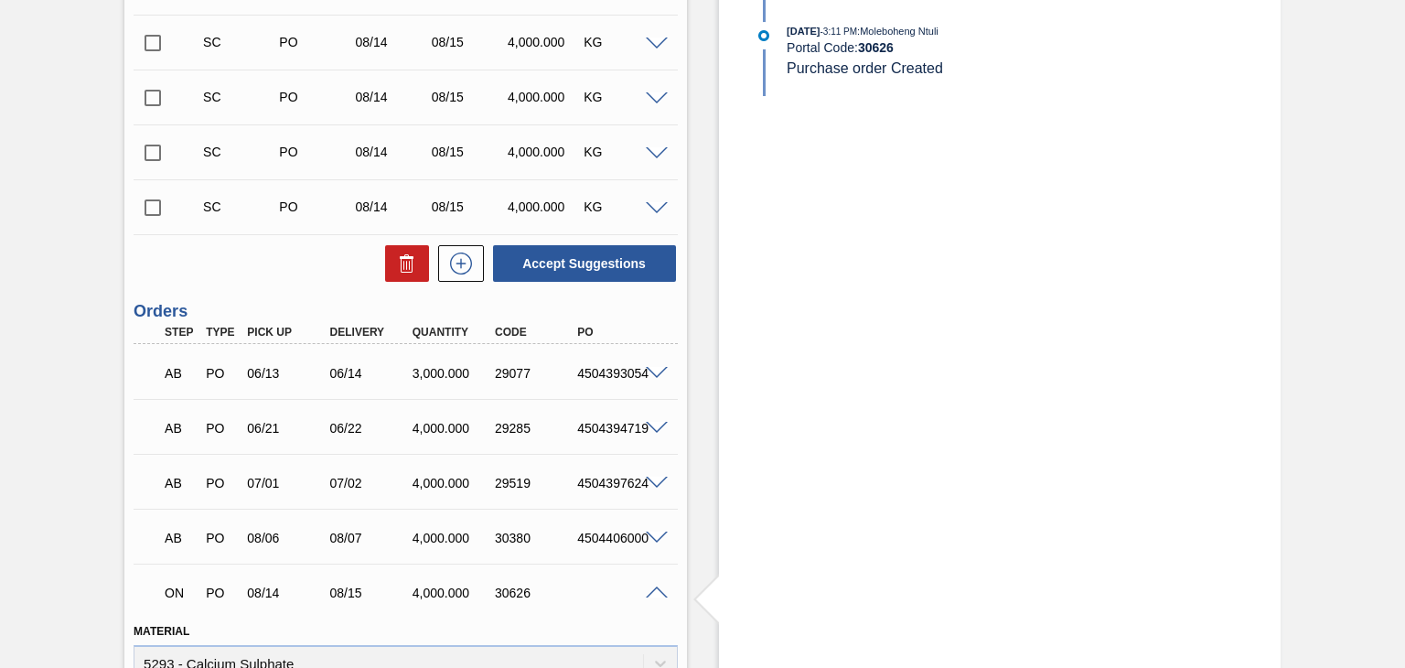
scroll to position [743, 0]
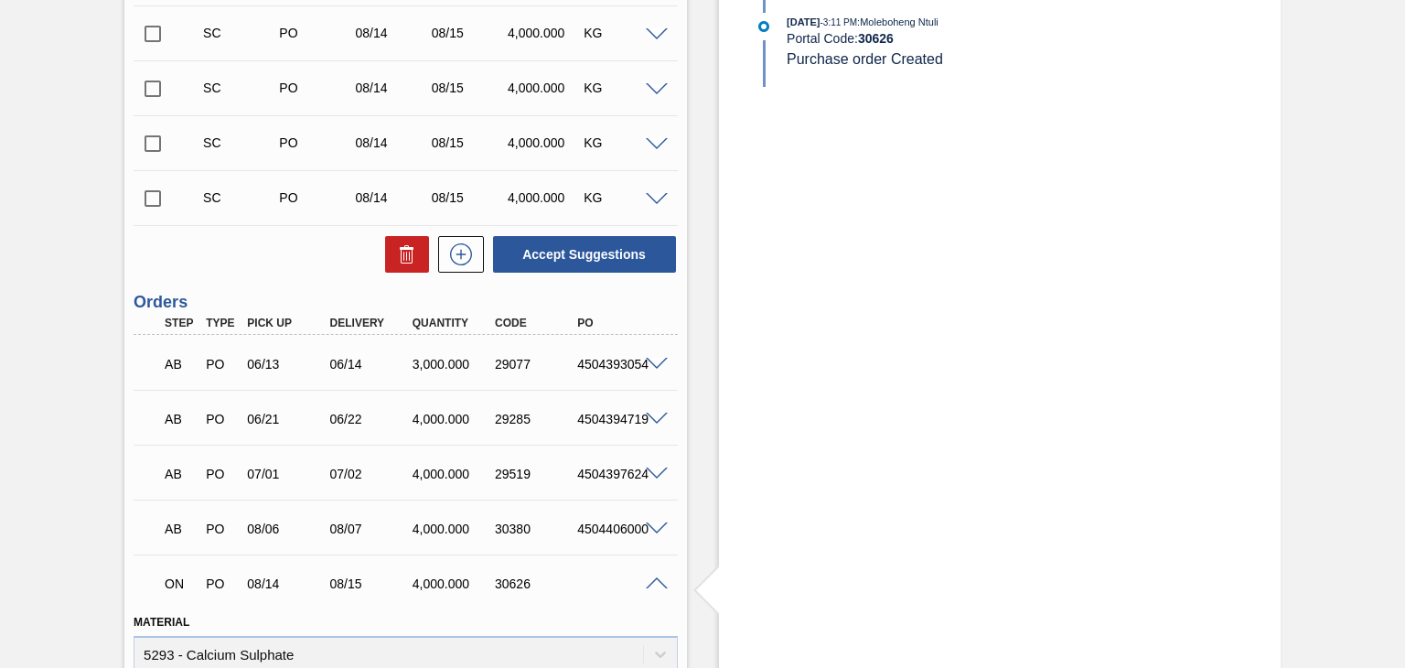
click at [651, 583] on span at bounding box center [657, 584] width 22 height 14
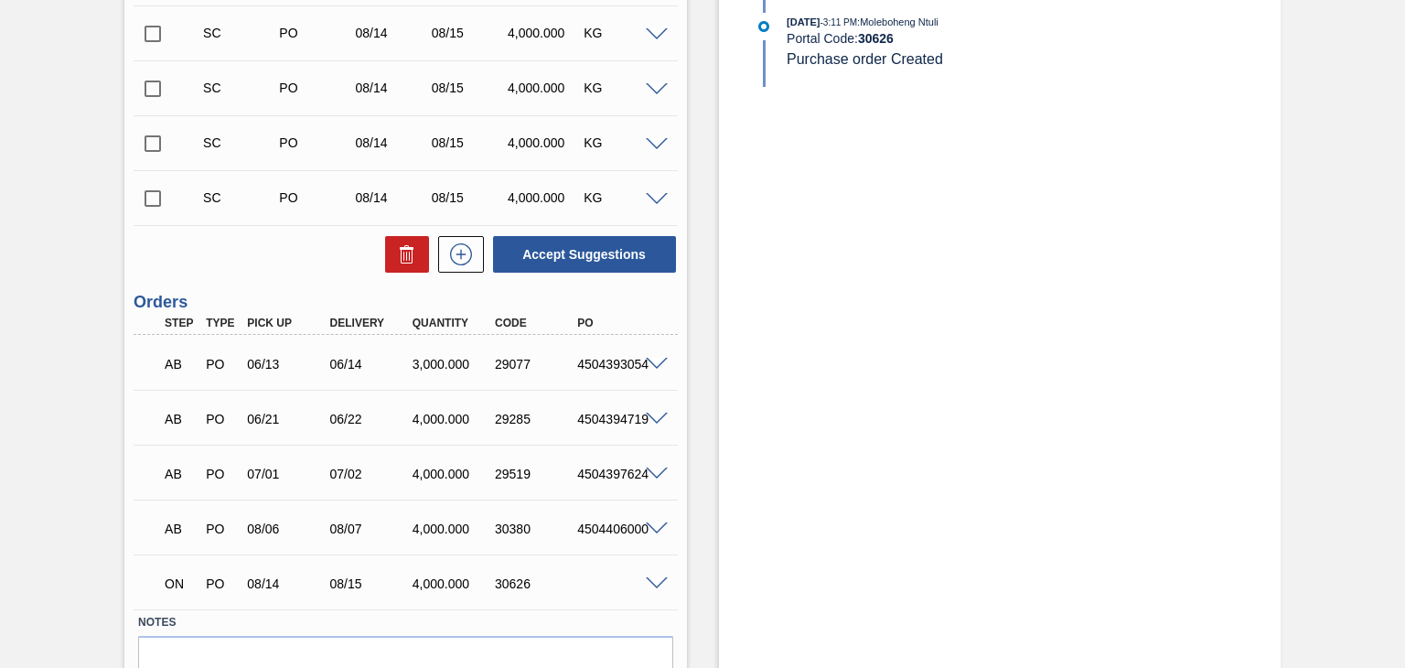
click at [651, 583] on span at bounding box center [657, 584] width 22 height 14
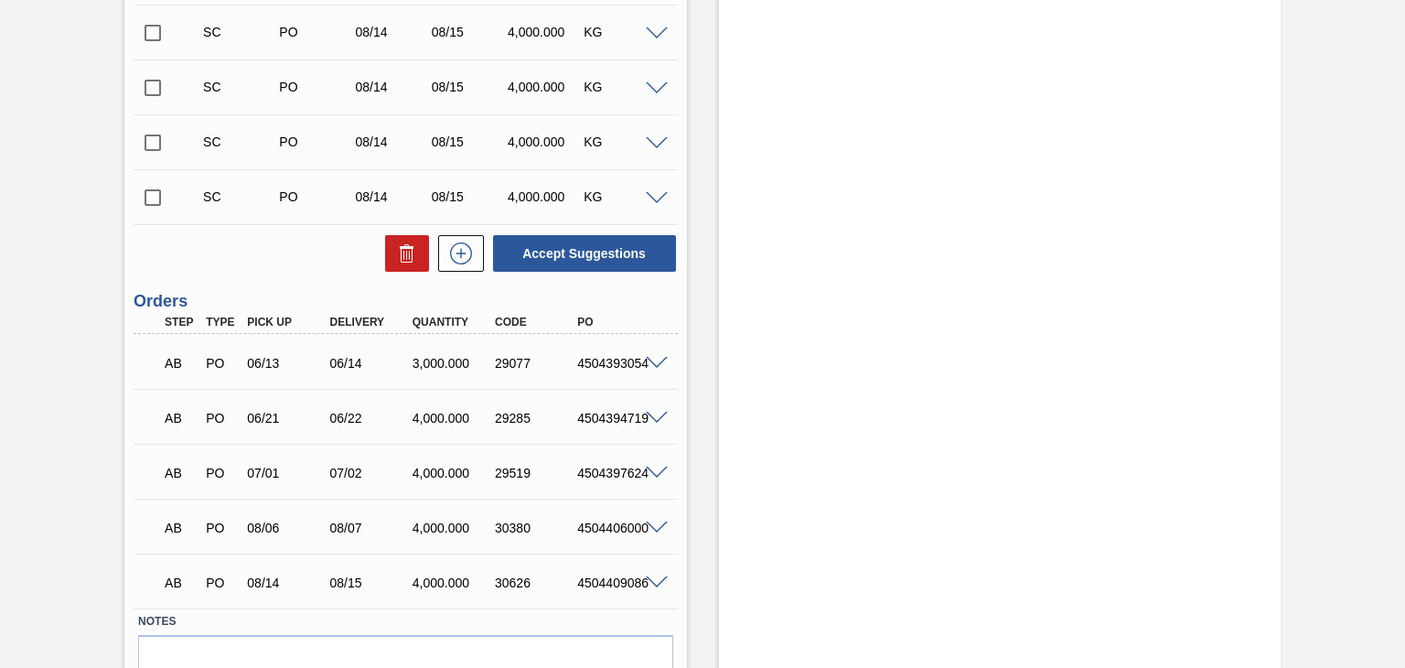
scroll to position [834, 0]
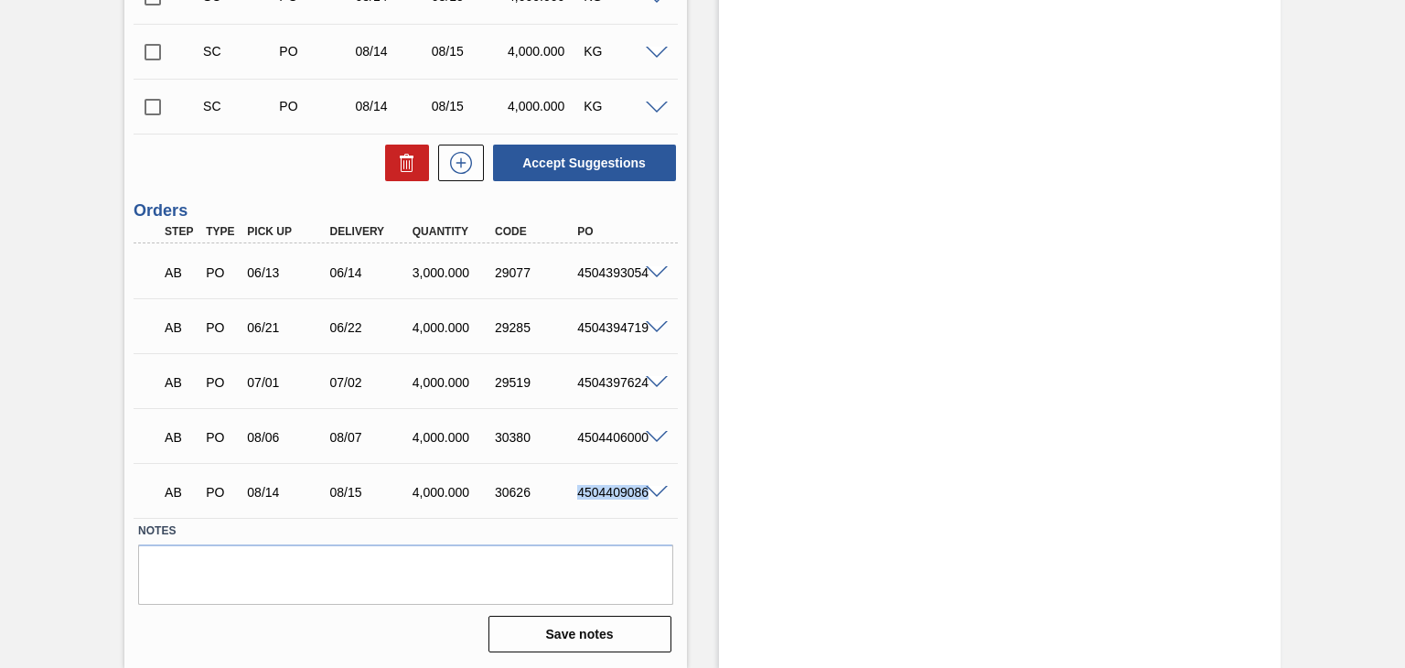
drag, startPoint x: 576, startPoint y: 488, endPoint x: 653, endPoint y: 493, distance: 77.0
click at [653, 493] on div "AB PO 08/14 08/15 4,000.000 30626 4504409086" at bounding box center [405, 490] width 543 height 46
copy div "4504409086"
